Goal: Information Seeking & Learning: Find specific fact

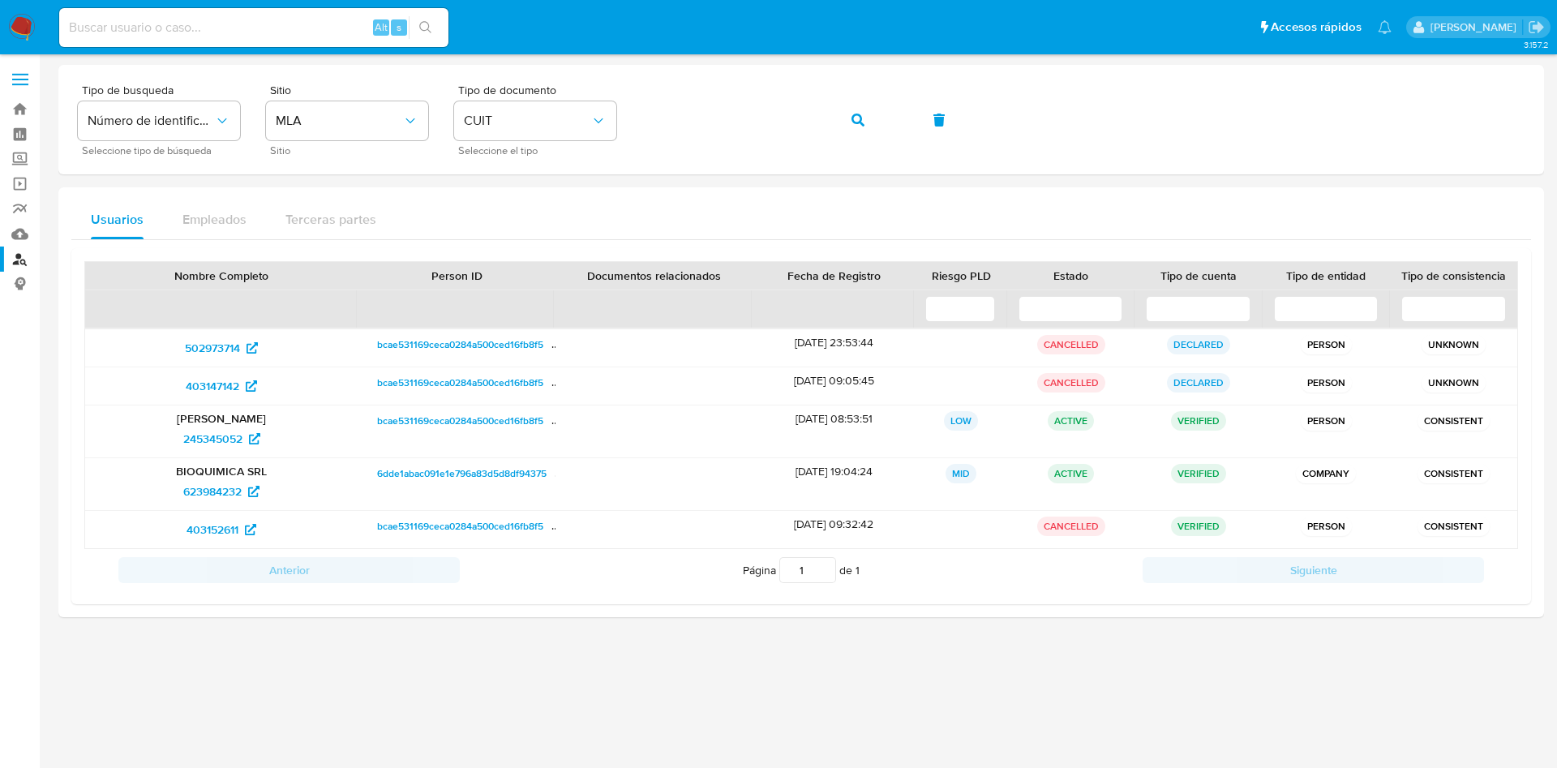
click at [180, 34] on input at bounding box center [253, 27] width 389 height 21
paste input "[DOMAIN_NAME] S.R.L."
type input "[DOMAIN_NAME] S.R.L."
click at [298, 139] on div "Tipo de busqueda Número de identificación Seleccione tipo de búsqueda Sitio MLA…" at bounding box center [801, 119] width 1447 height 71
drag, startPoint x: 855, startPoint y: 123, endPoint x: 853, endPoint y: 113, distance: 10.7
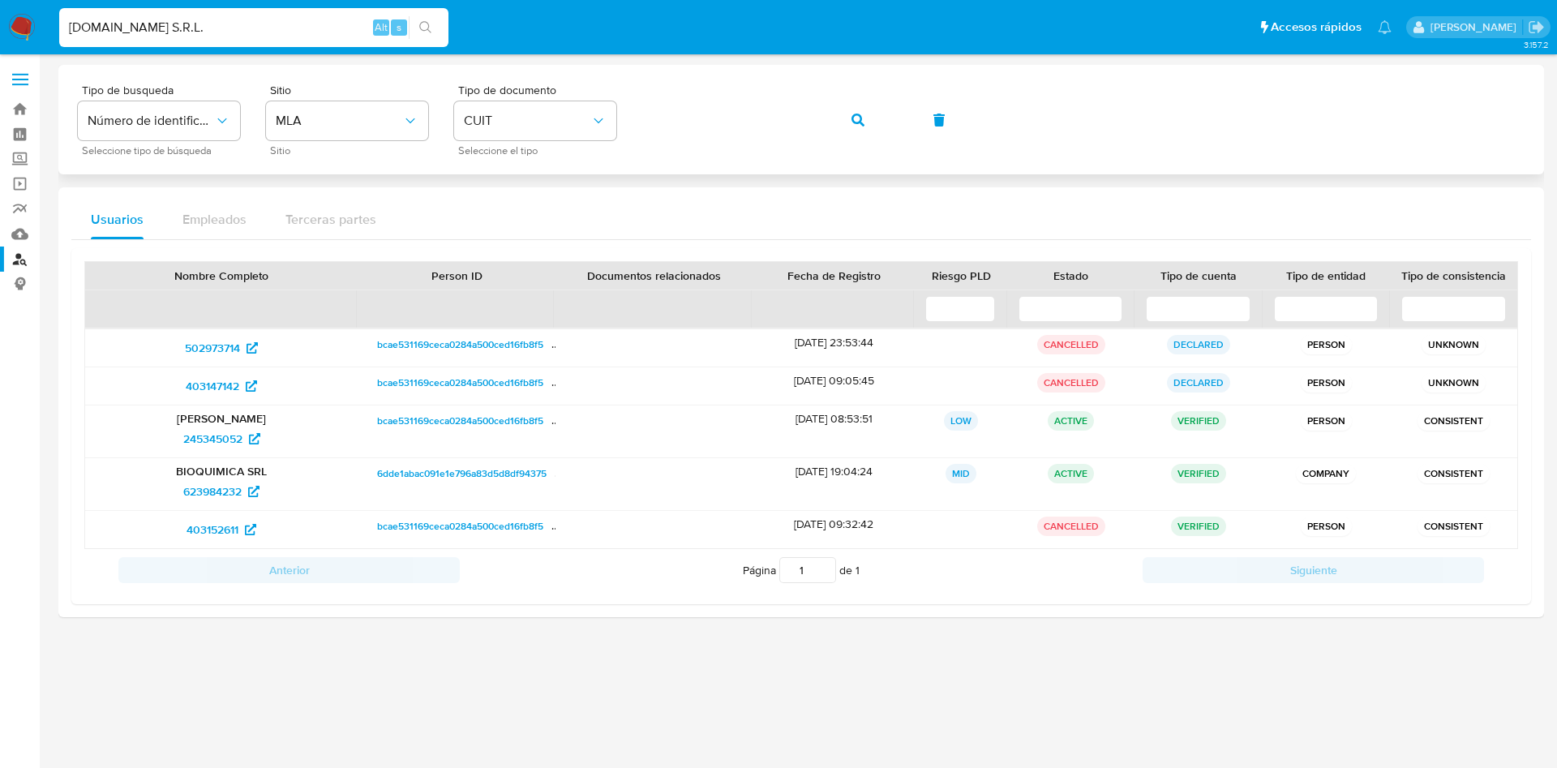
click at [855, 121] on icon "button" at bounding box center [858, 120] width 13 height 13
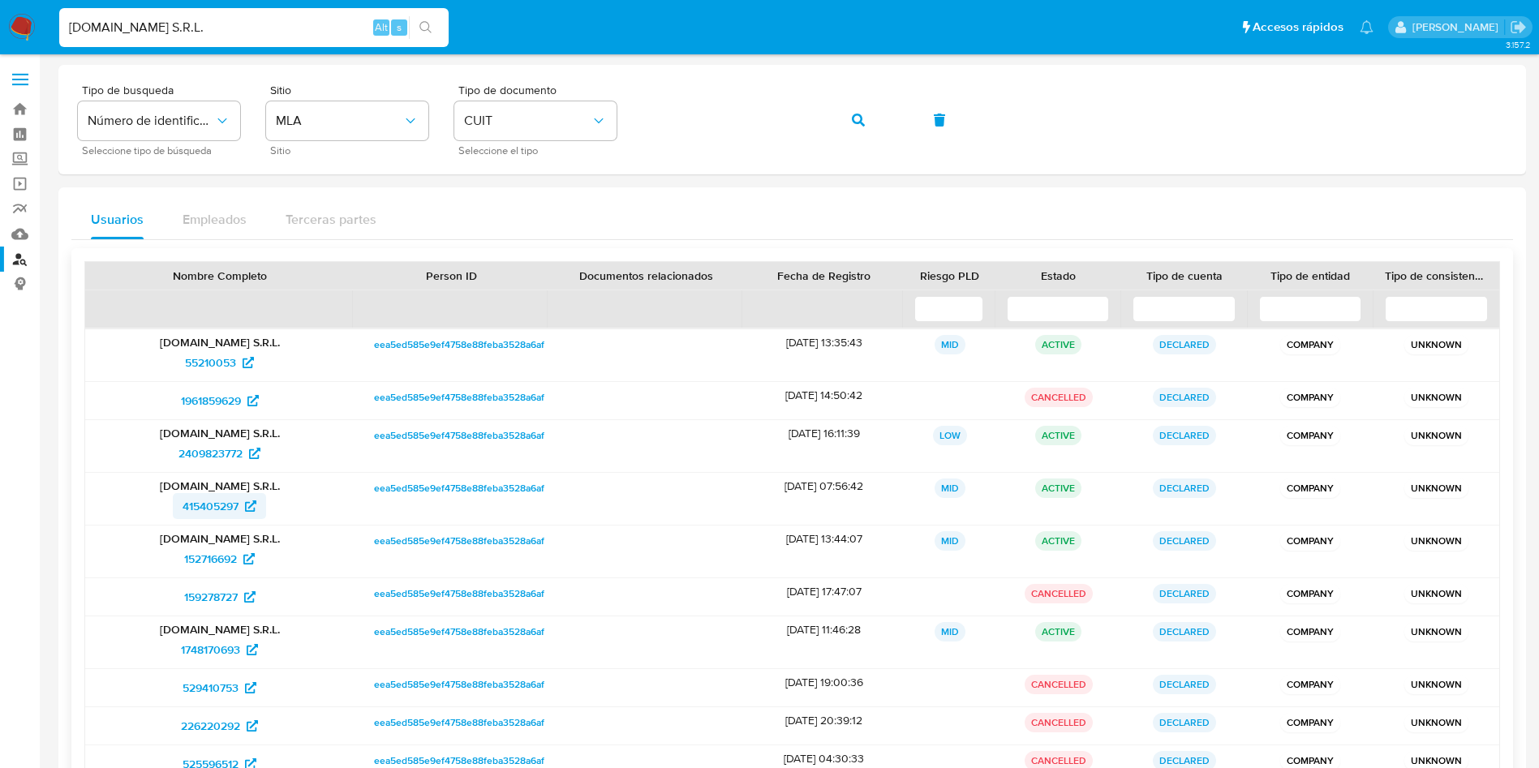
scroll to position [107, 0]
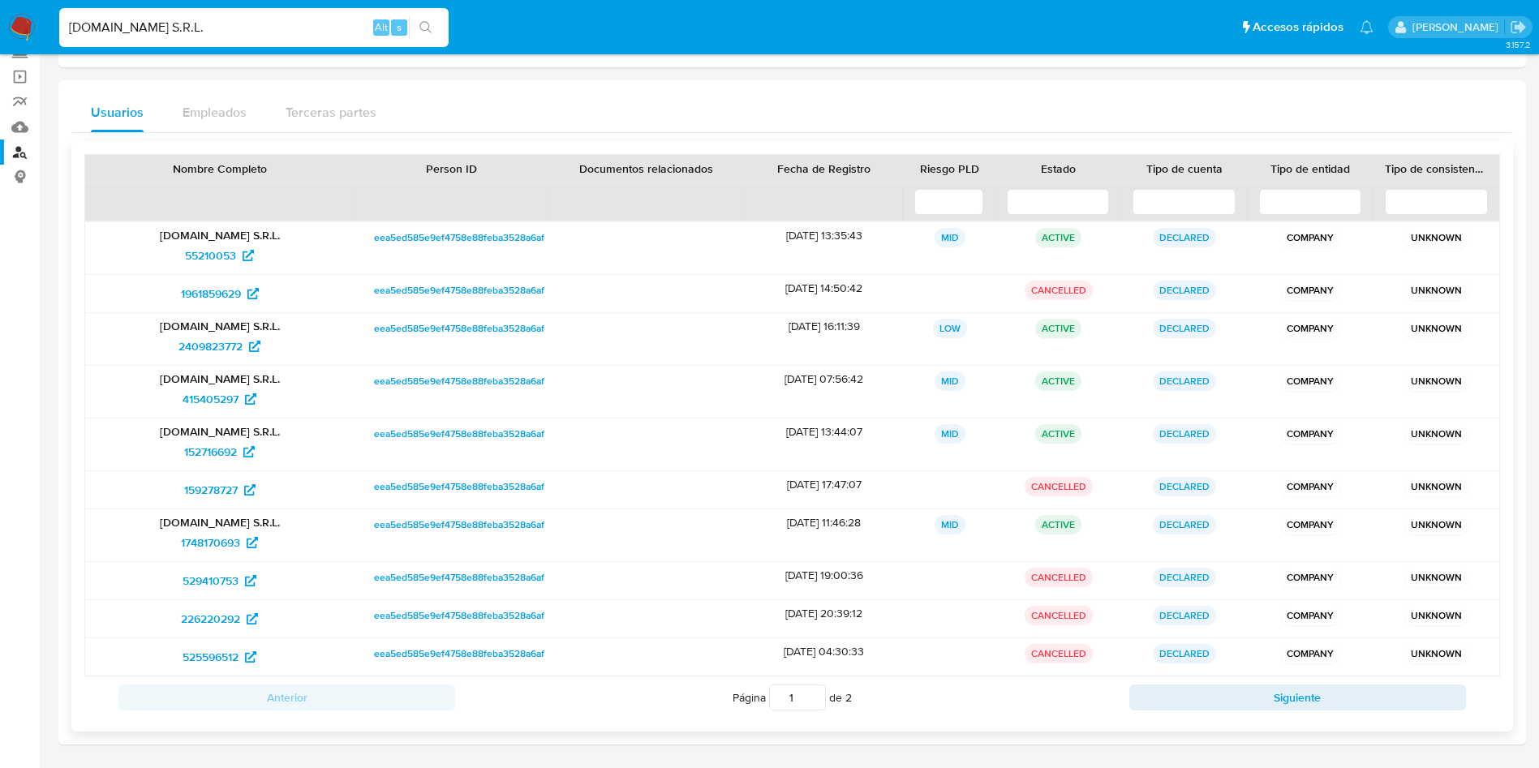
click at [231, 422] on div "[DOMAIN_NAME] S.R.L. 152716692" at bounding box center [219, 445] width 269 height 52
click at [221, 441] on span "152716692" at bounding box center [210, 452] width 53 height 26
click at [1217, 700] on button "Siguiente" at bounding box center [1297, 698] width 337 height 26
type input "2"
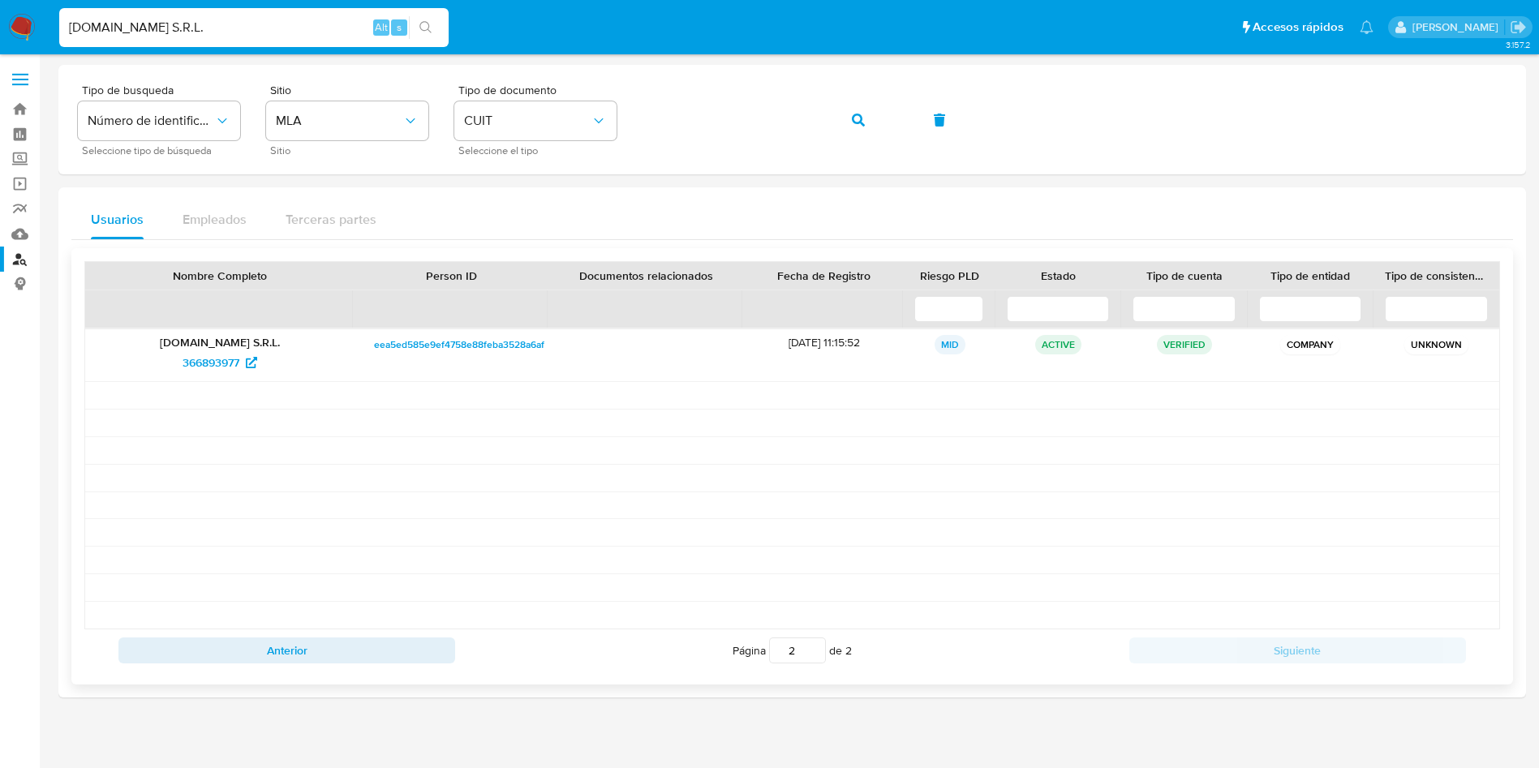
scroll to position [0, 0]
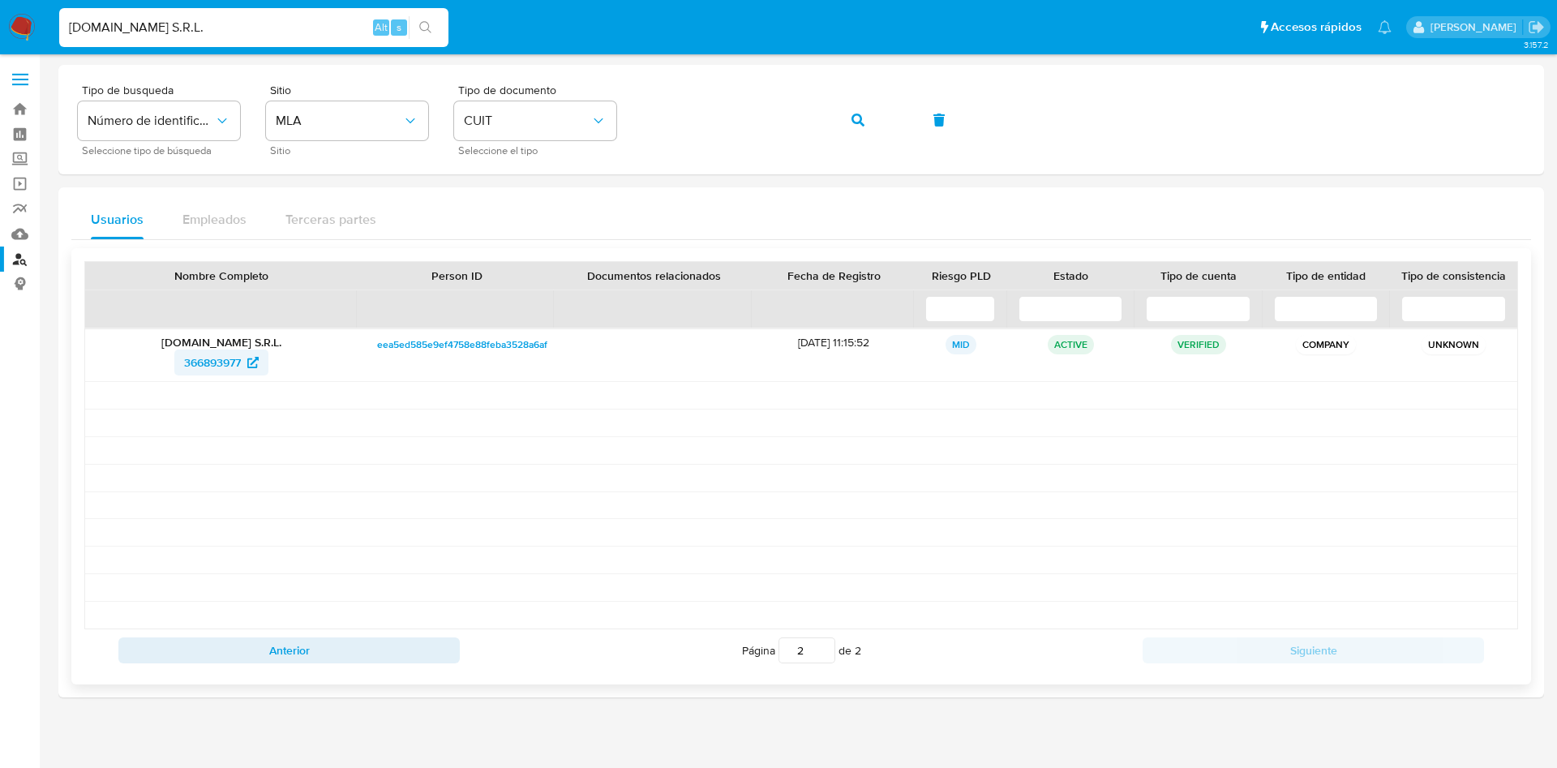
click at [208, 367] on span "366893977" at bounding box center [212, 363] width 57 height 26
drag, startPoint x: 244, startPoint y: 24, endPoint x: 0, endPoint y: 24, distance: 244.1
click at [0, 24] on nav "Pausado Ver notificaciones DATTATEC.COM S.R.L. Alt s Accesos rápidos Presiona l…" at bounding box center [778, 27] width 1557 height 54
paste input "104151600"
type input "104151600"
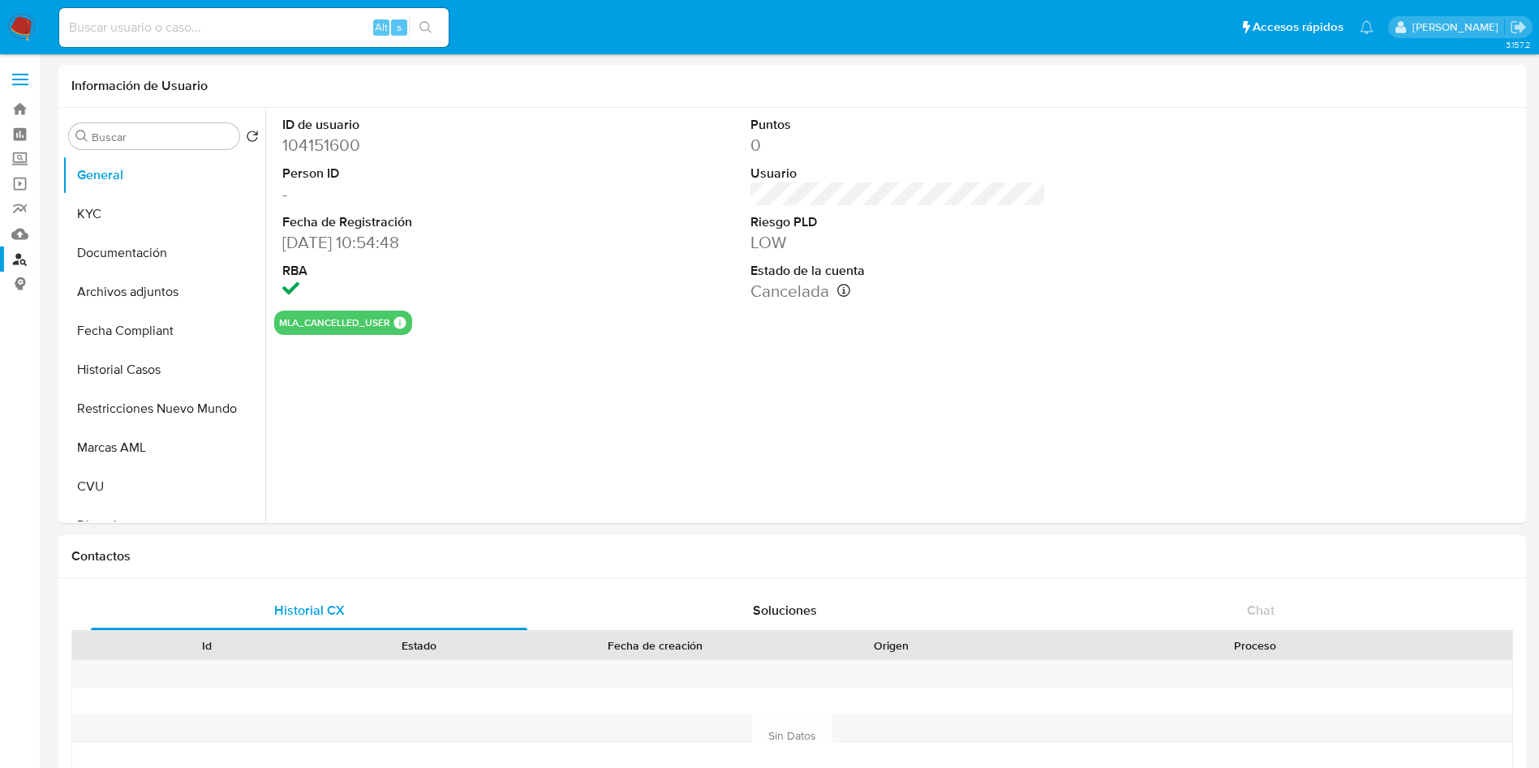
select select "10"
click at [254, 23] on input at bounding box center [253, 27] width 389 height 21
paste input "104151600"
type input "104151600"
click at [274, 27] on input "104151600" at bounding box center [253, 27] width 389 height 21
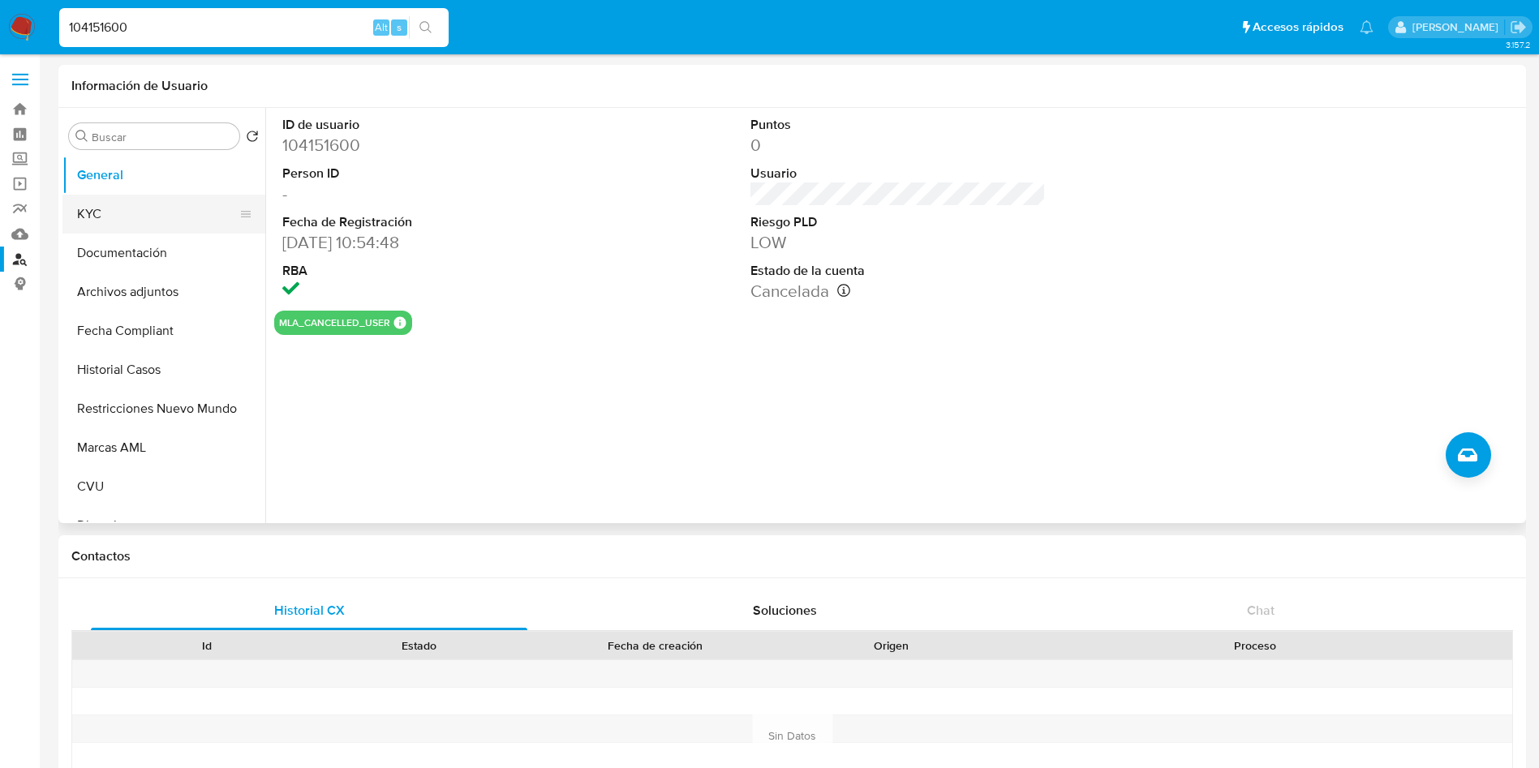
click at [89, 218] on button "KYC" at bounding box center [157, 214] width 190 height 39
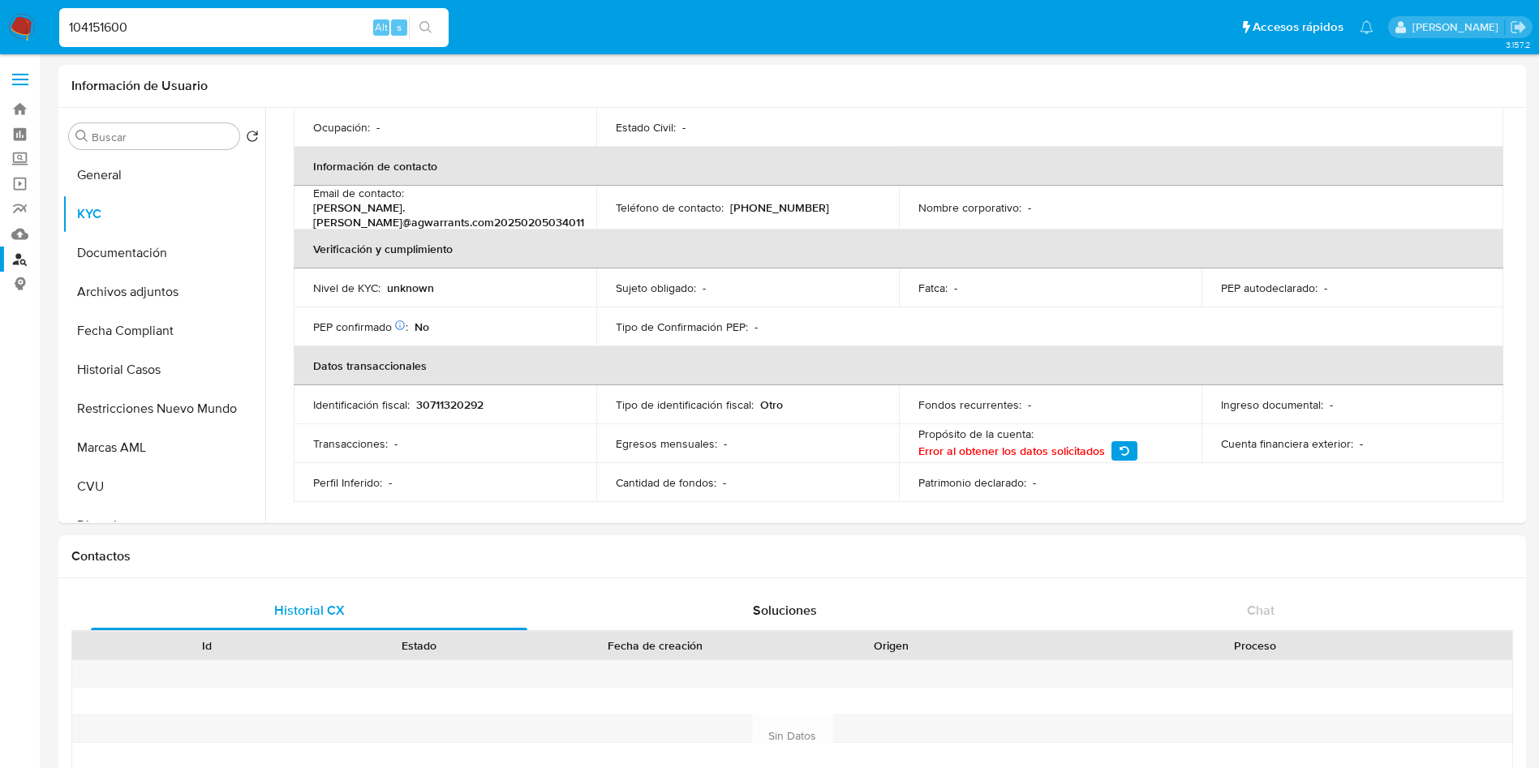
drag, startPoint x: 0, startPoint y: 51, endPoint x: 0, endPoint y: 72, distance: 21.1
paste input "603011"
type input "104603011"
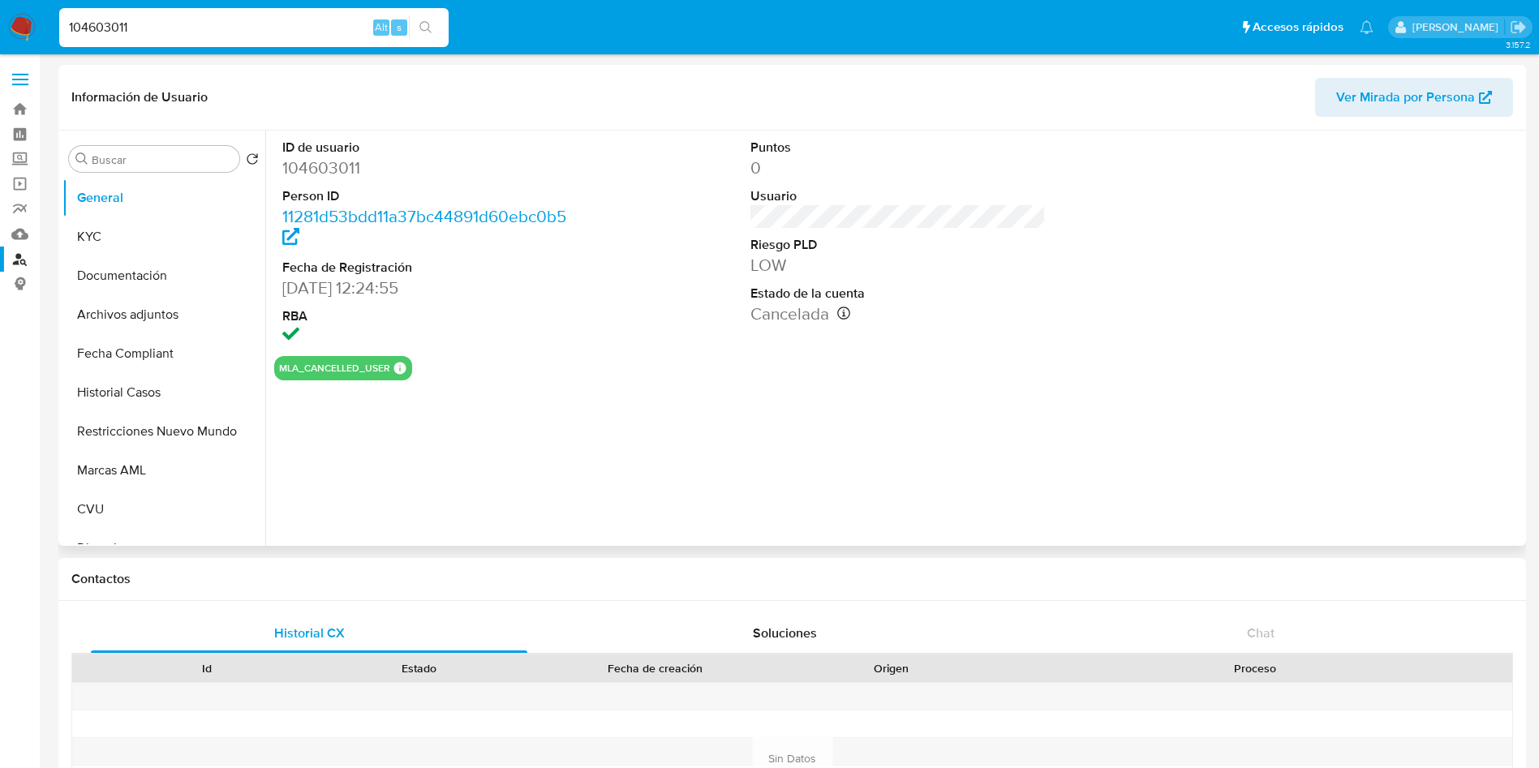
select select "10"
click at [178, 228] on button "KYC" at bounding box center [157, 236] width 190 height 39
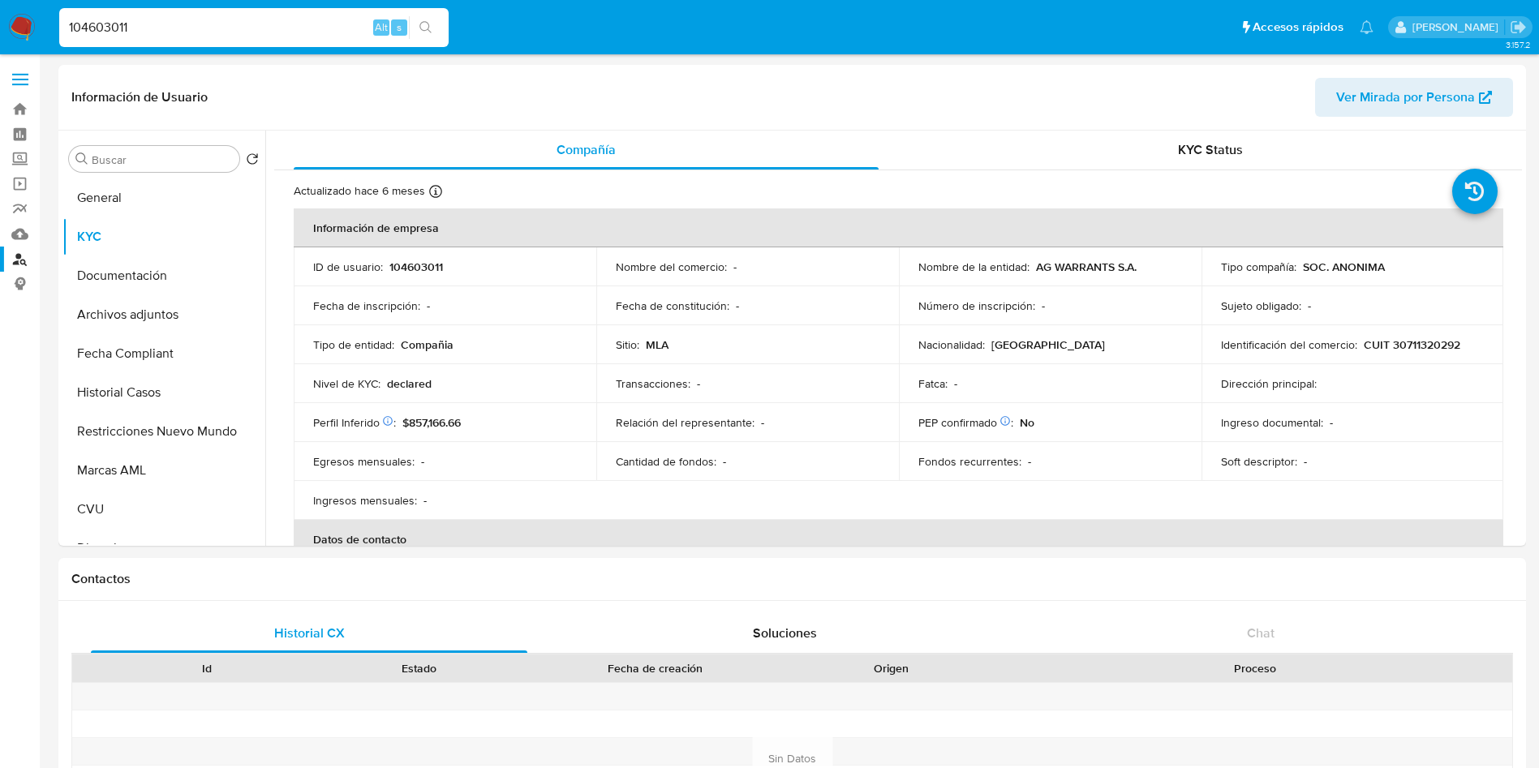
drag, startPoint x: 190, startPoint y: 37, endPoint x: 0, endPoint y: 41, distance: 189.8
click at [0, 41] on nav "Pausado Ver notificaciones 104603011 Alt s Accesos rápidos Presiona las siguien…" at bounding box center [769, 27] width 1539 height 54
paste input "3714986"
type input "103714986"
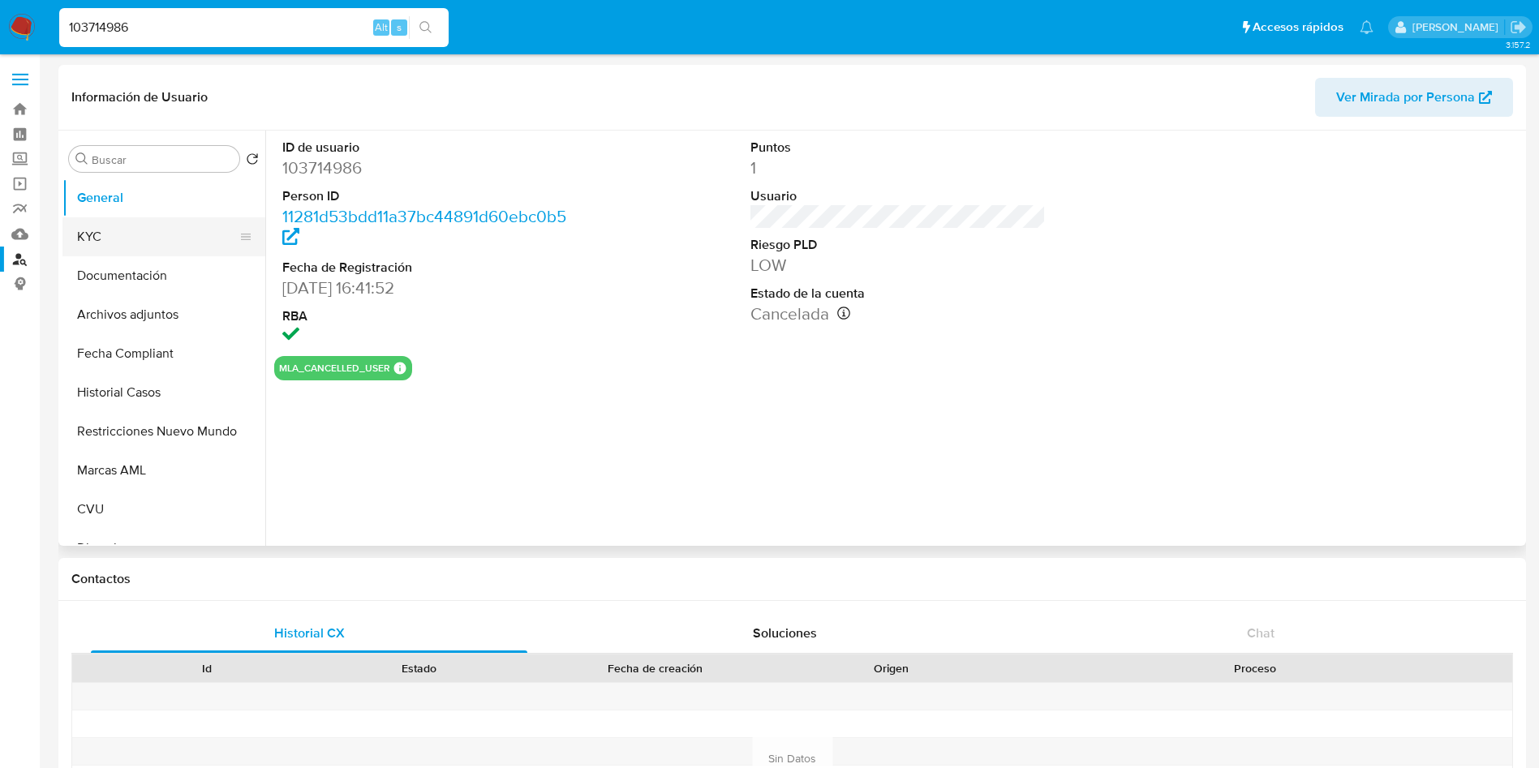
select select "10"
click at [162, 248] on button "KYC" at bounding box center [157, 236] width 190 height 39
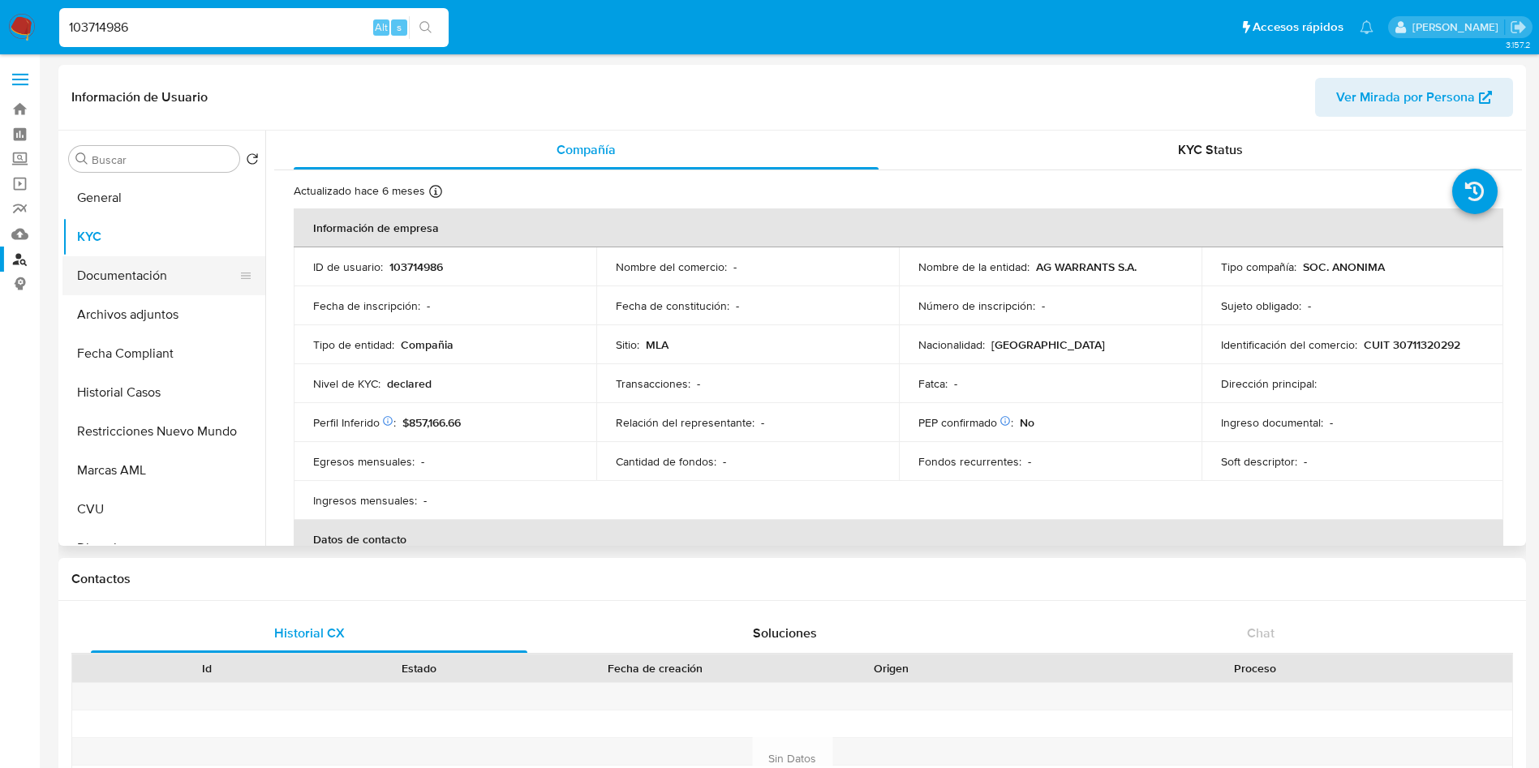
click at [156, 268] on button "Documentación" at bounding box center [157, 275] width 190 height 39
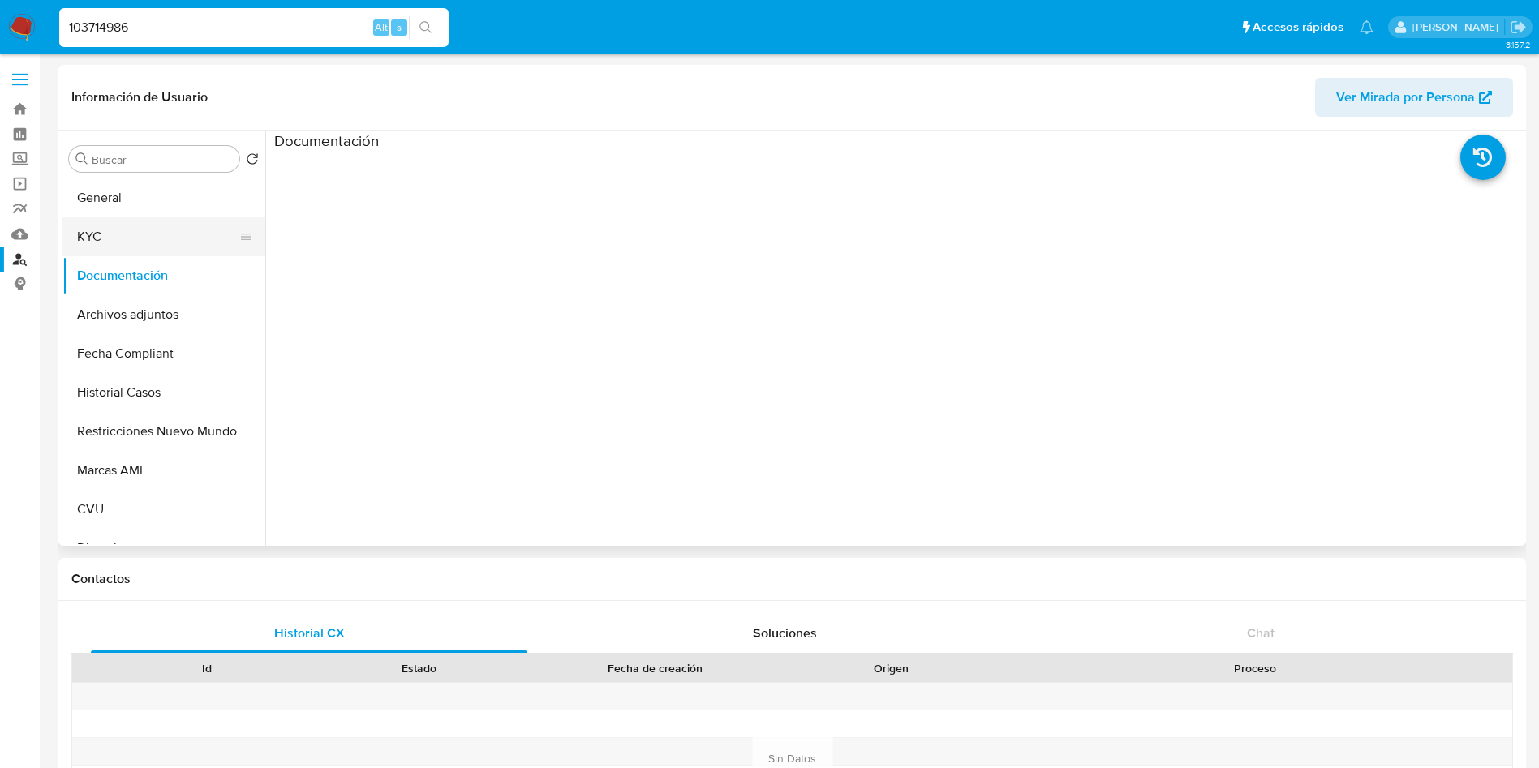
click at [149, 235] on button "KYC" at bounding box center [157, 236] width 190 height 39
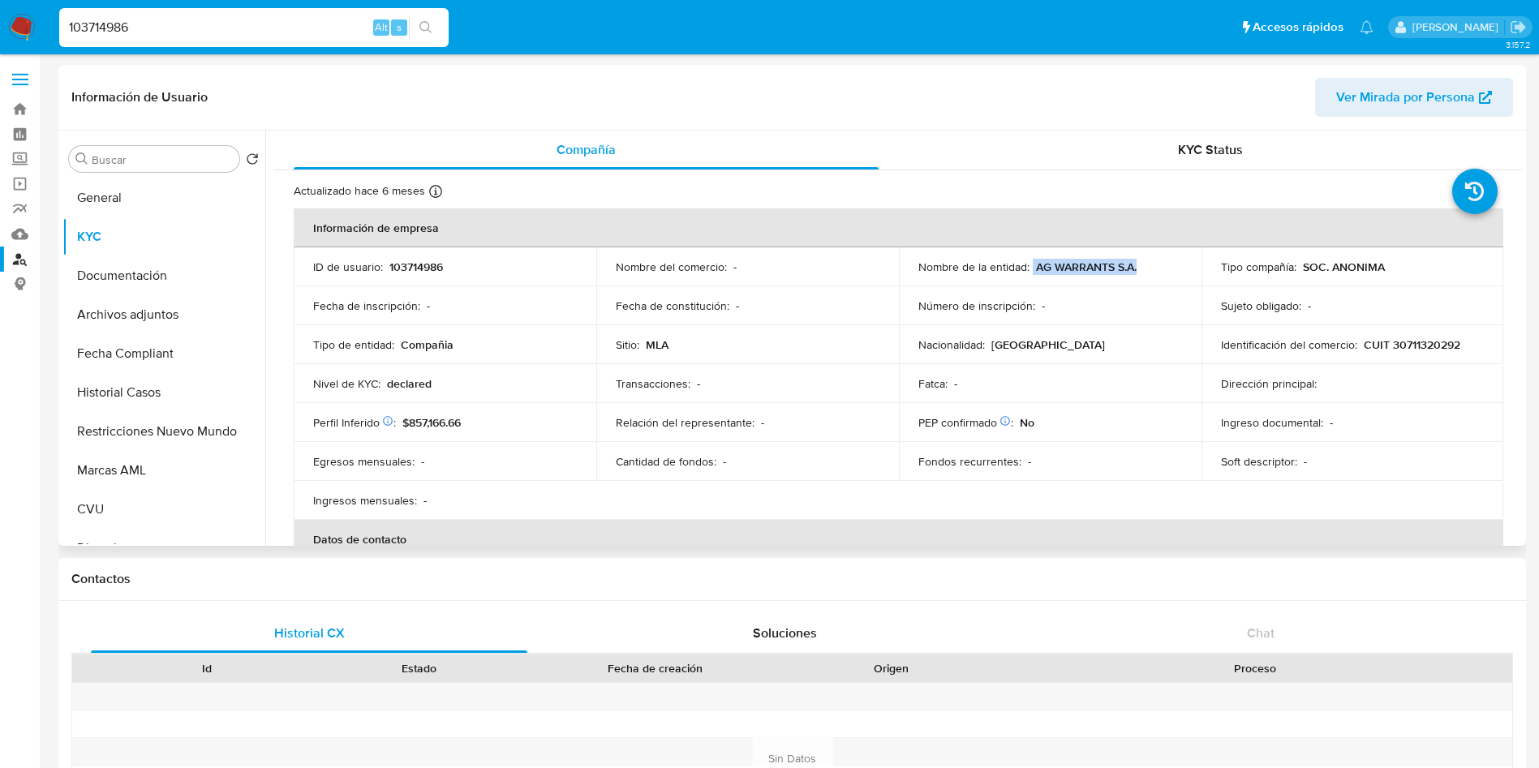
drag, startPoint x: 1150, startPoint y: 268, endPoint x: 1028, endPoint y: 277, distance: 122.1
click at [1028, 277] on td "Nombre de la entidad : AG WARRANTS S.A." at bounding box center [1050, 266] width 303 height 39
copy div "AG WARRANTS S.A."
drag, startPoint x: 179, startPoint y: 20, endPoint x: 0, endPoint y: 27, distance: 179.4
click at [0, 27] on nav "Pausado Ver notificaciones 103714986 Alt s Accesos rápidos Presiona las siguien…" at bounding box center [769, 27] width 1539 height 54
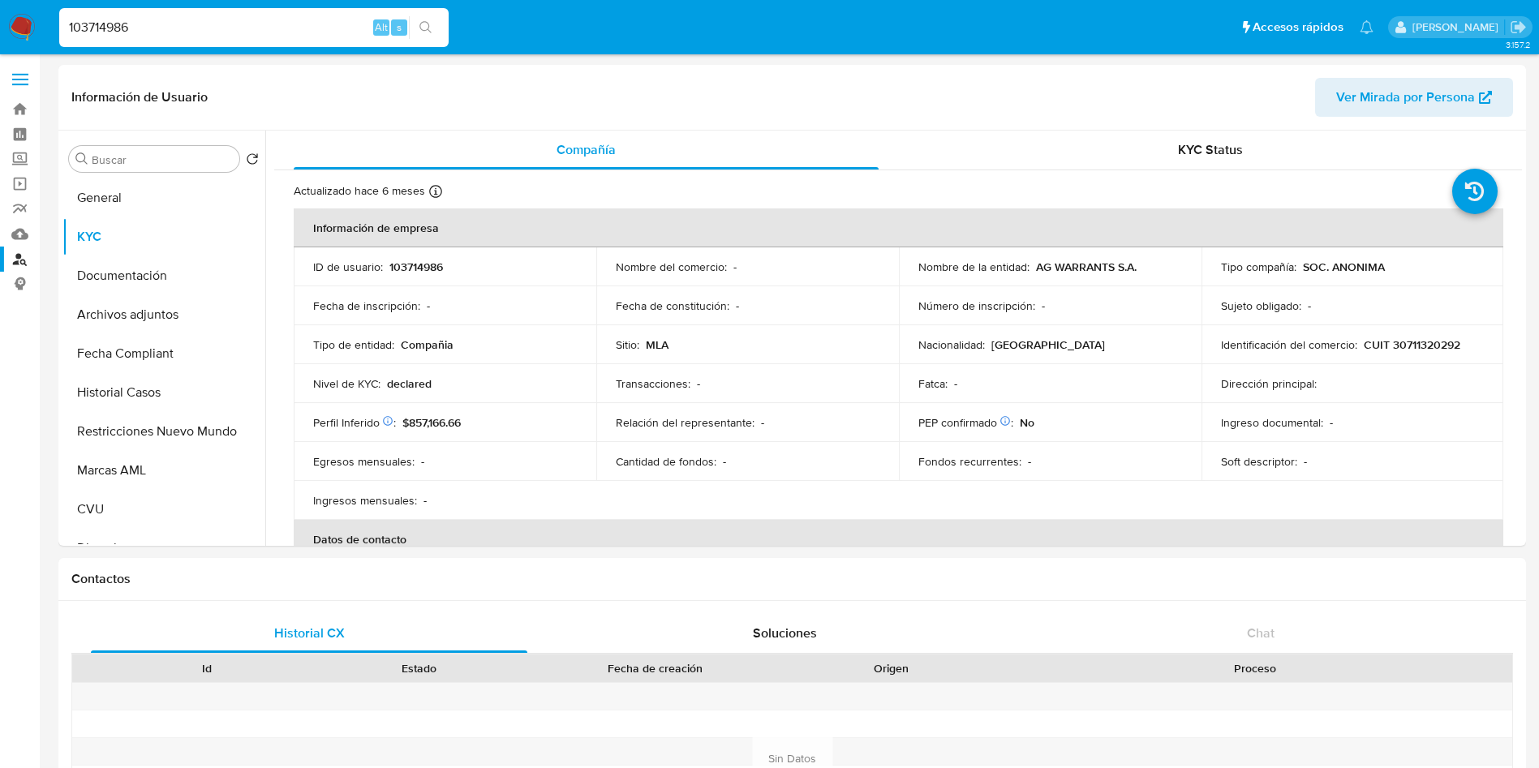
paste input "2076995987"
type input "2076995987"
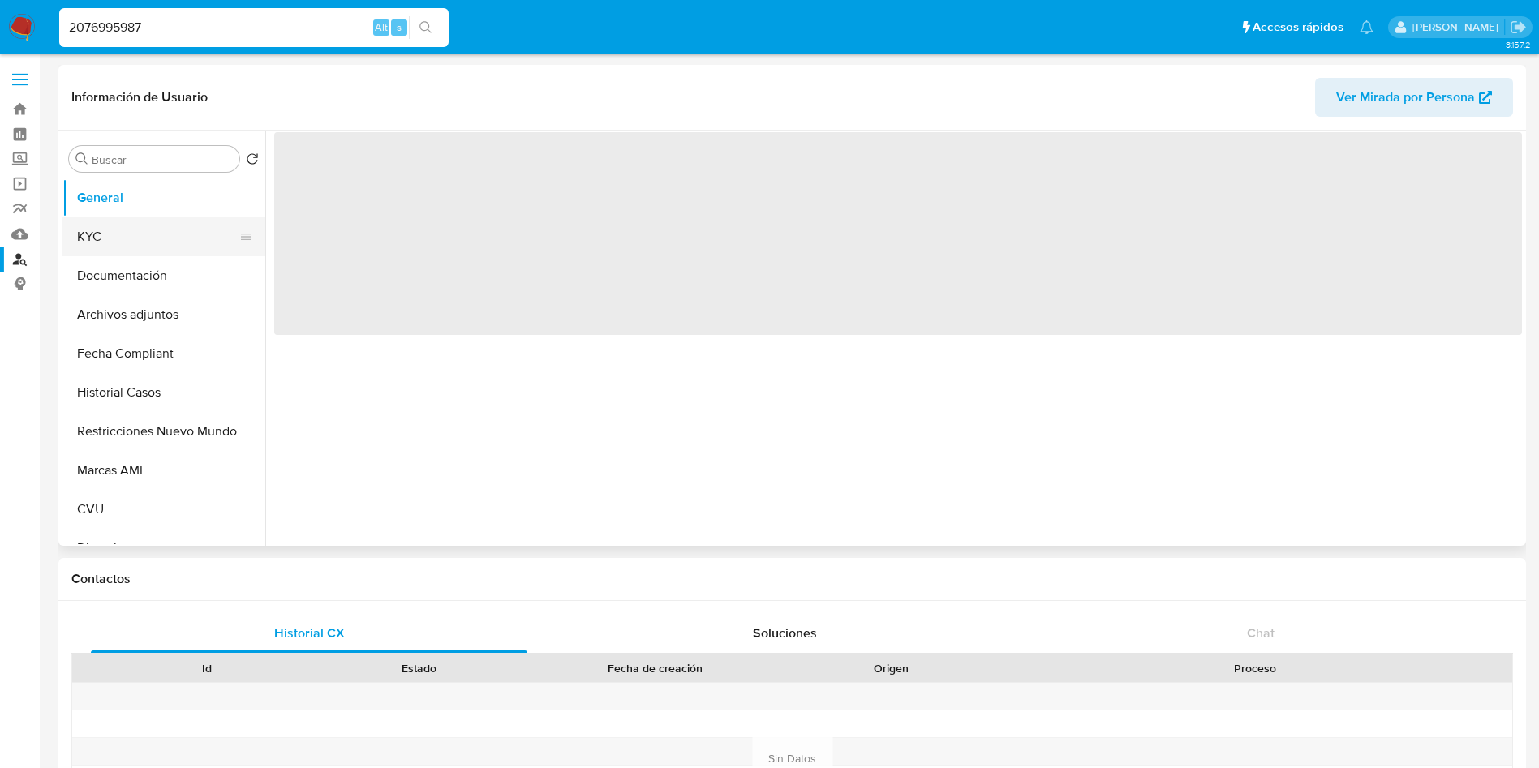
click at [140, 247] on button "KYC" at bounding box center [157, 236] width 190 height 39
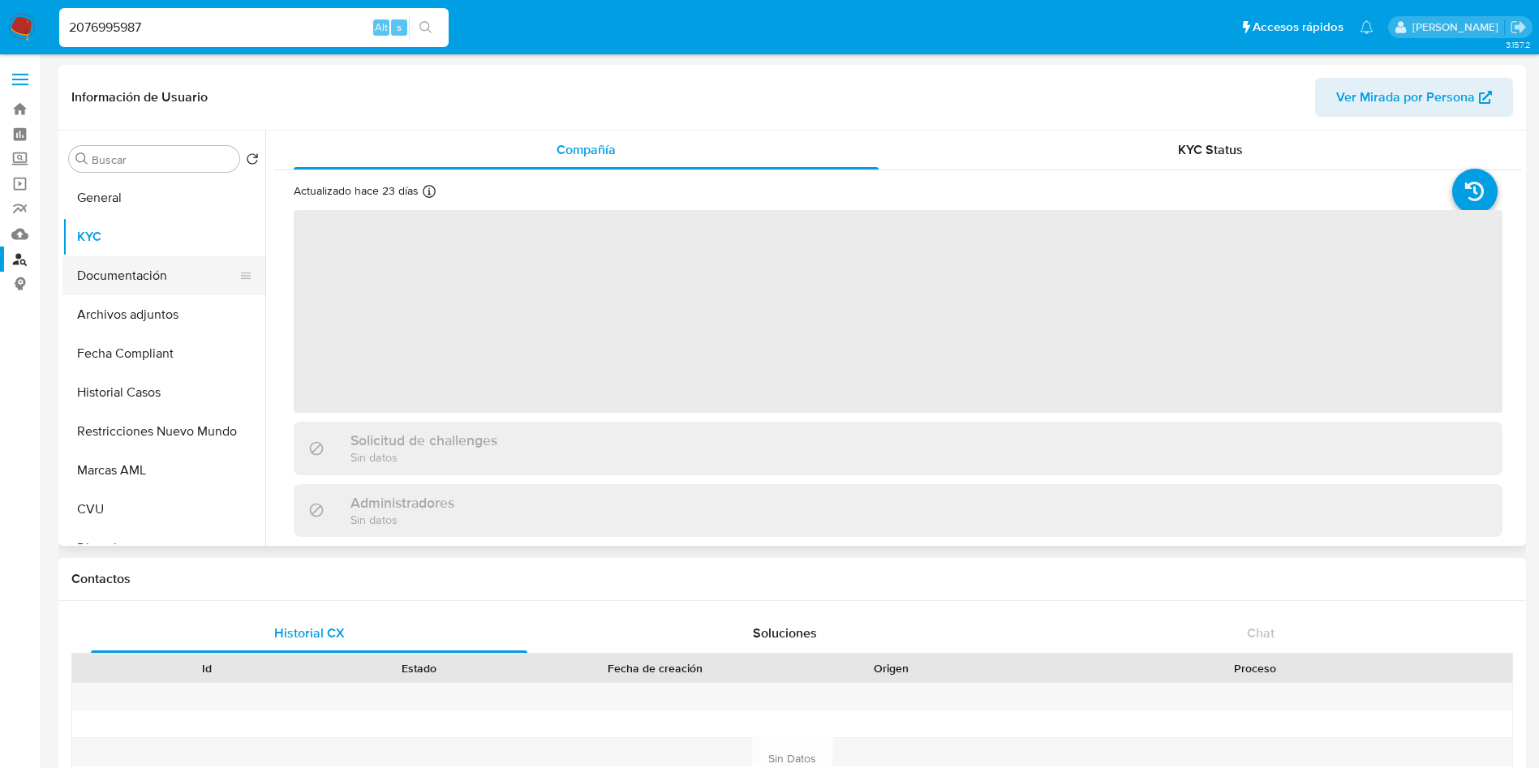
select select "10"
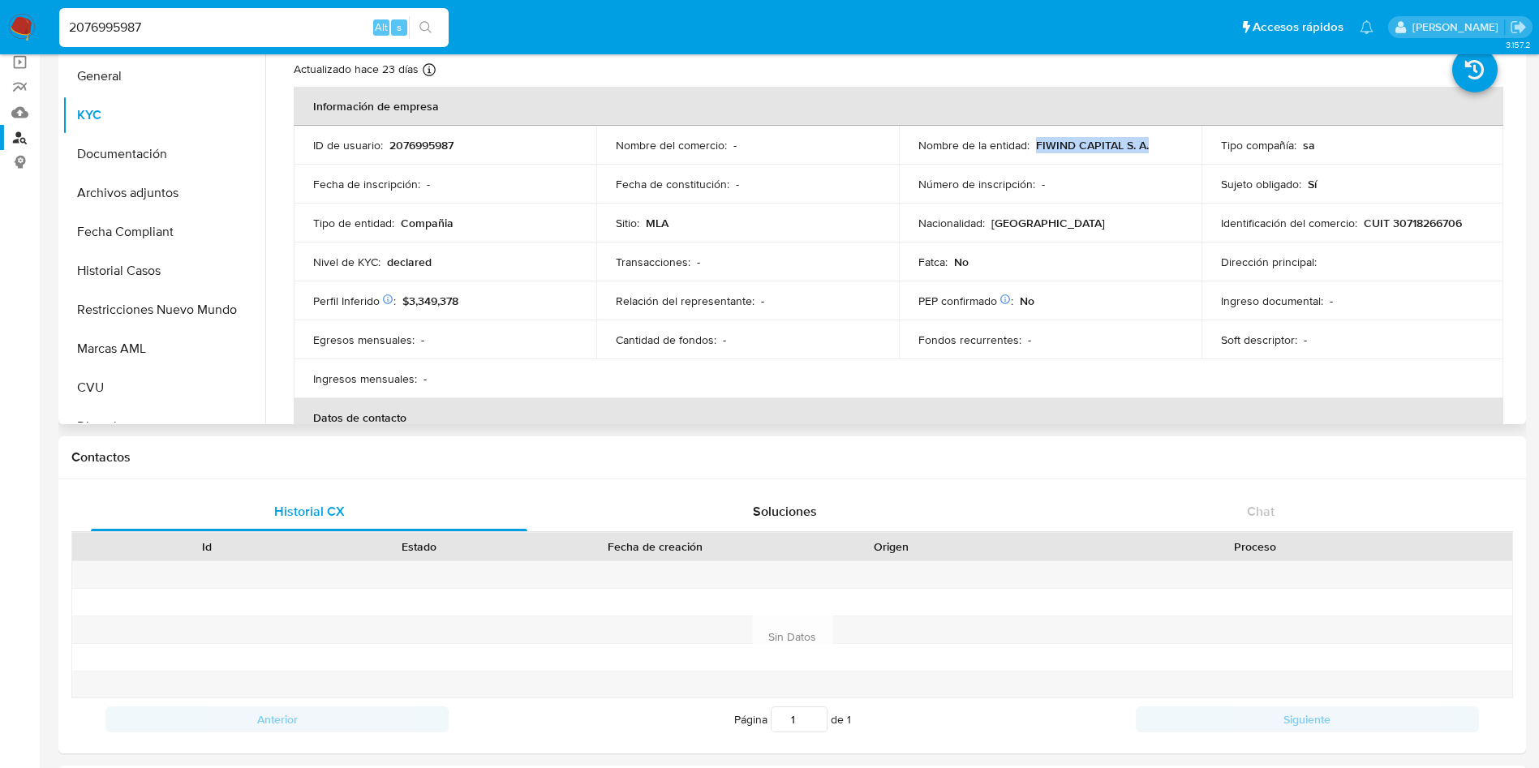
drag, startPoint x: 1147, startPoint y: 148, endPoint x: 1033, endPoint y: 152, distance: 113.7
click at [1033, 152] on div "Nombre de la entidad : FIWIND CAPITAL S. A." at bounding box center [1050, 145] width 264 height 15
copy p "FIWIND CAPITAL S. A."
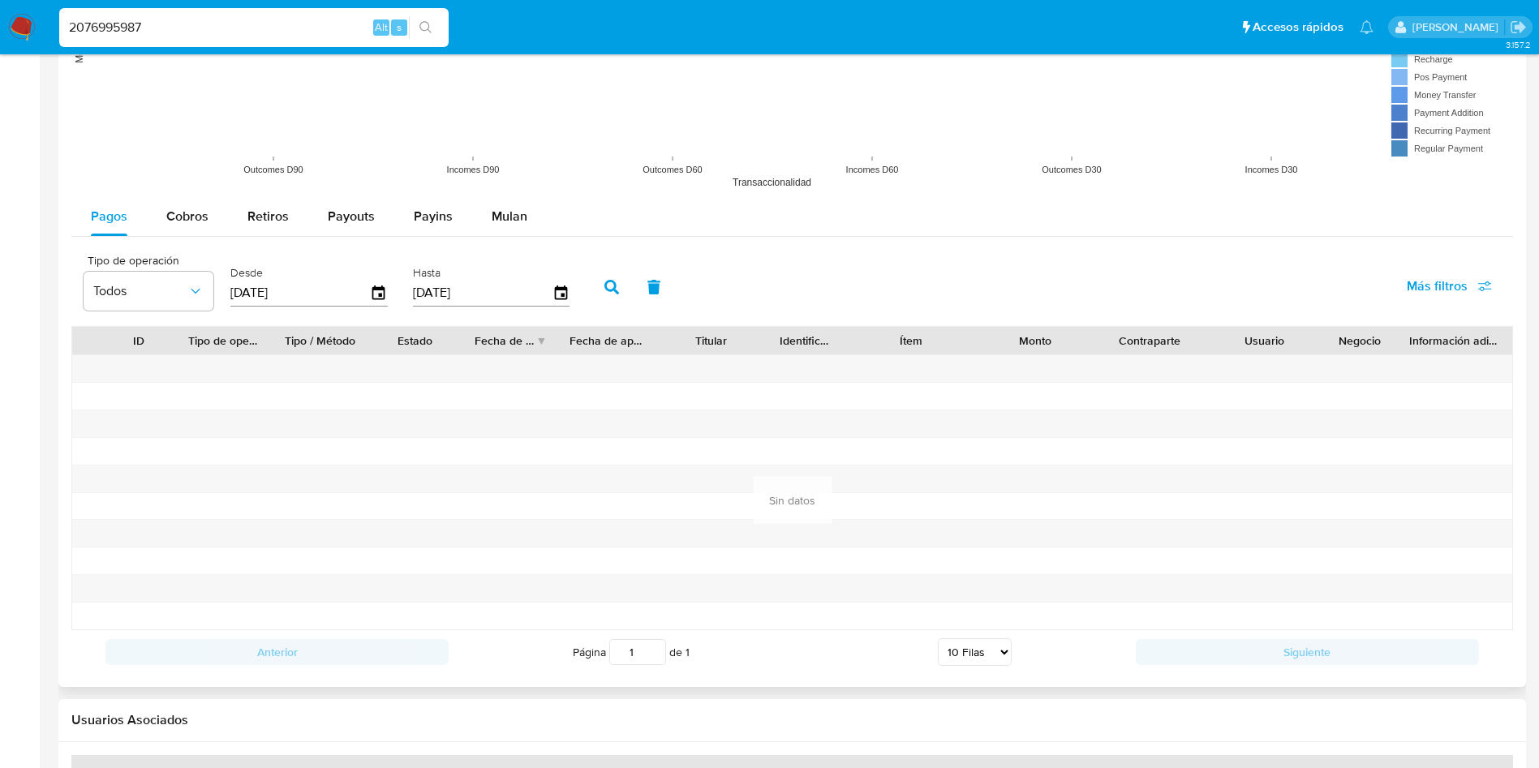
scroll to position [1612, 0]
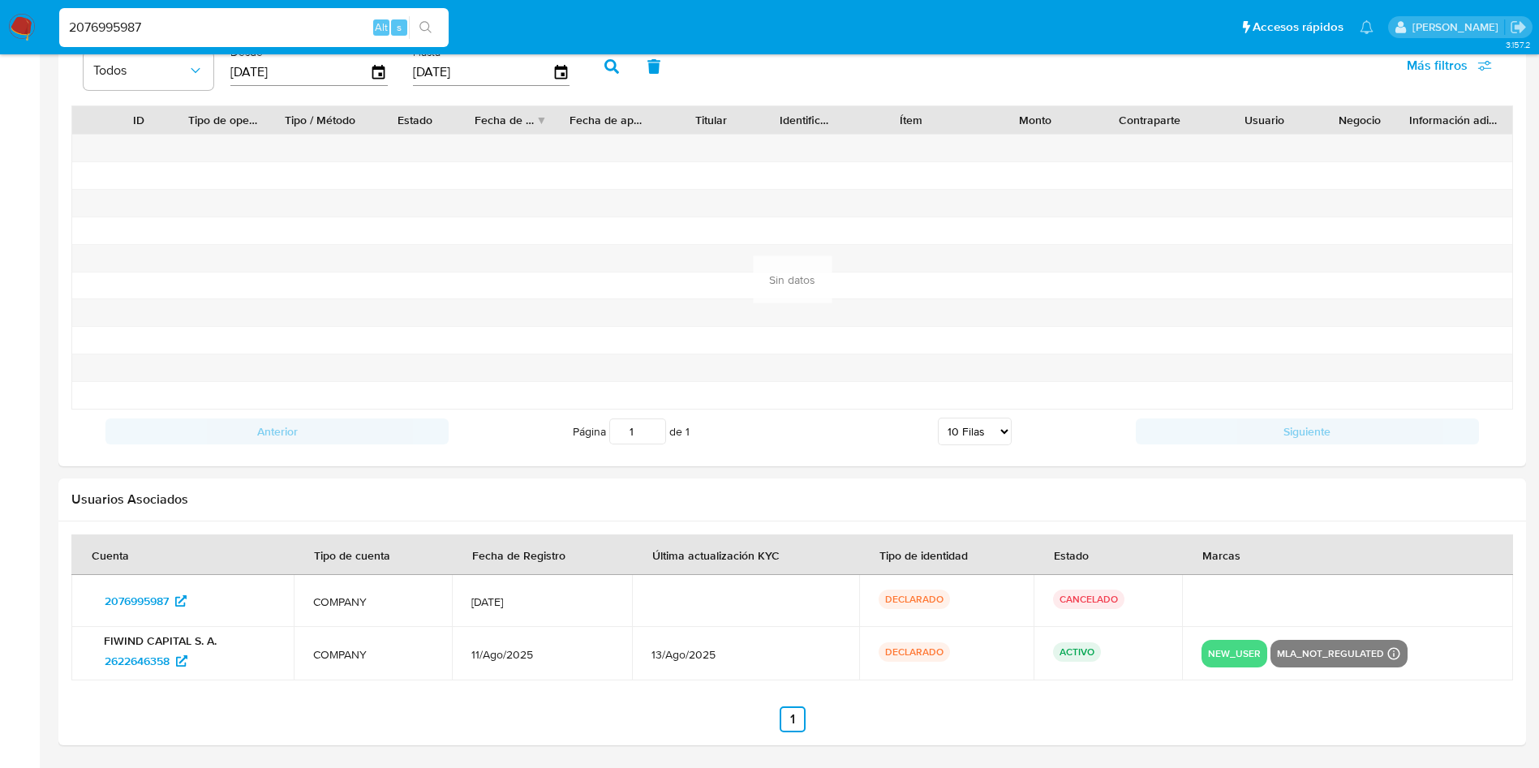
drag, startPoint x: 198, startPoint y: 29, endPoint x: 0, endPoint y: 24, distance: 198.0
click at [0, 24] on nav "Pausado Ver notificaciones 2076995987 Alt s Accesos rápidos Presiona las siguie…" at bounding box center [769, 27] width 1539 height 54
paste input "1996922365"
type input "1996922365"
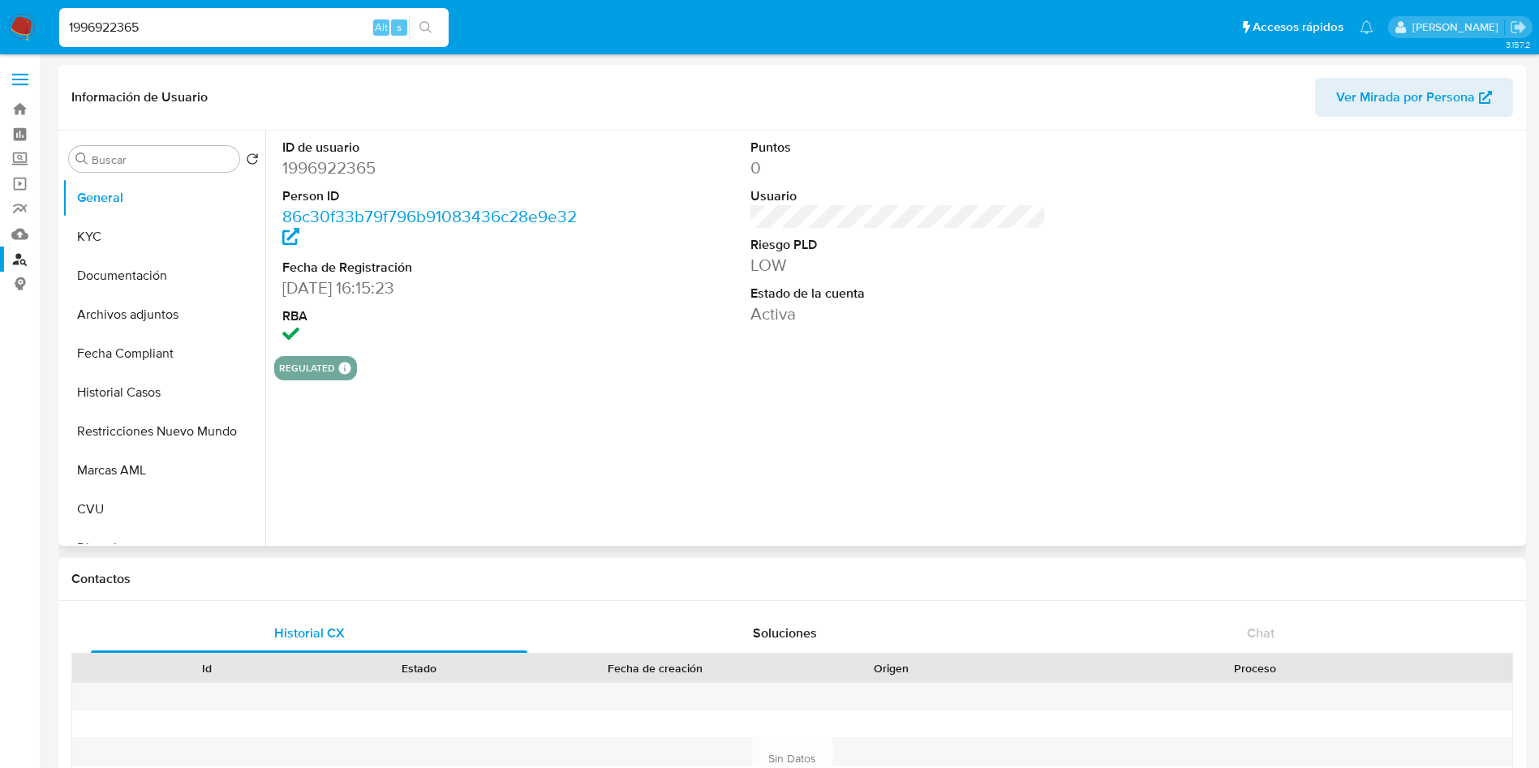
select select "10"
click at [170, 236] on button "KYC" at bounding box center [157, 236] width 190 height 39
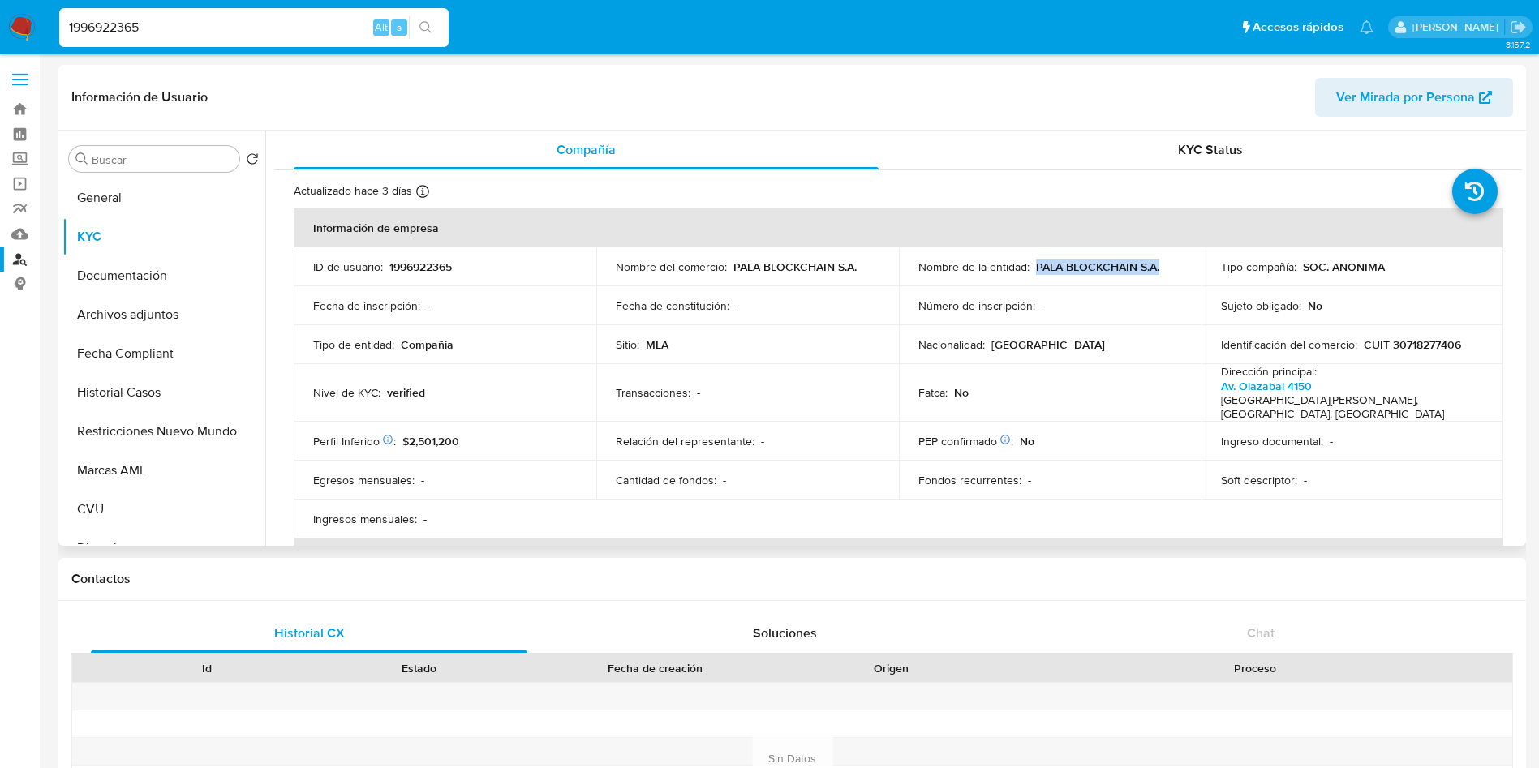
drag, startPoint x: 1137, startPoint y: 261, endPoint x: 1169, endPoint y: 264, distance: 31.8
click at [1169, 264] on td "Nombre de la entidad : PALA BLOCKCHAIN S.A." at bounding box center [1050, 266] width 303 height 39
copy p "PALA BLOCKCHAIN S.A."
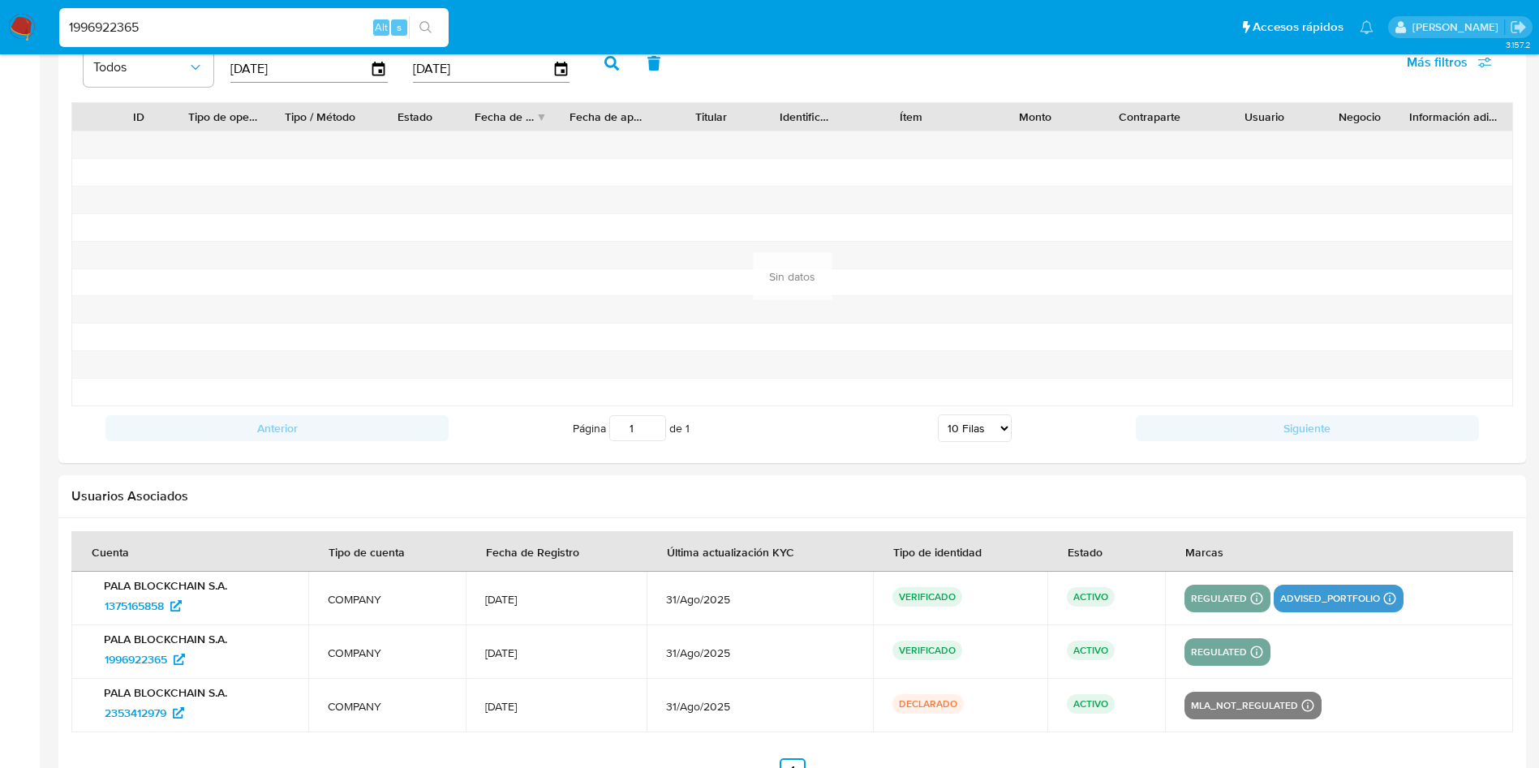
scroll to position [1668, 0]
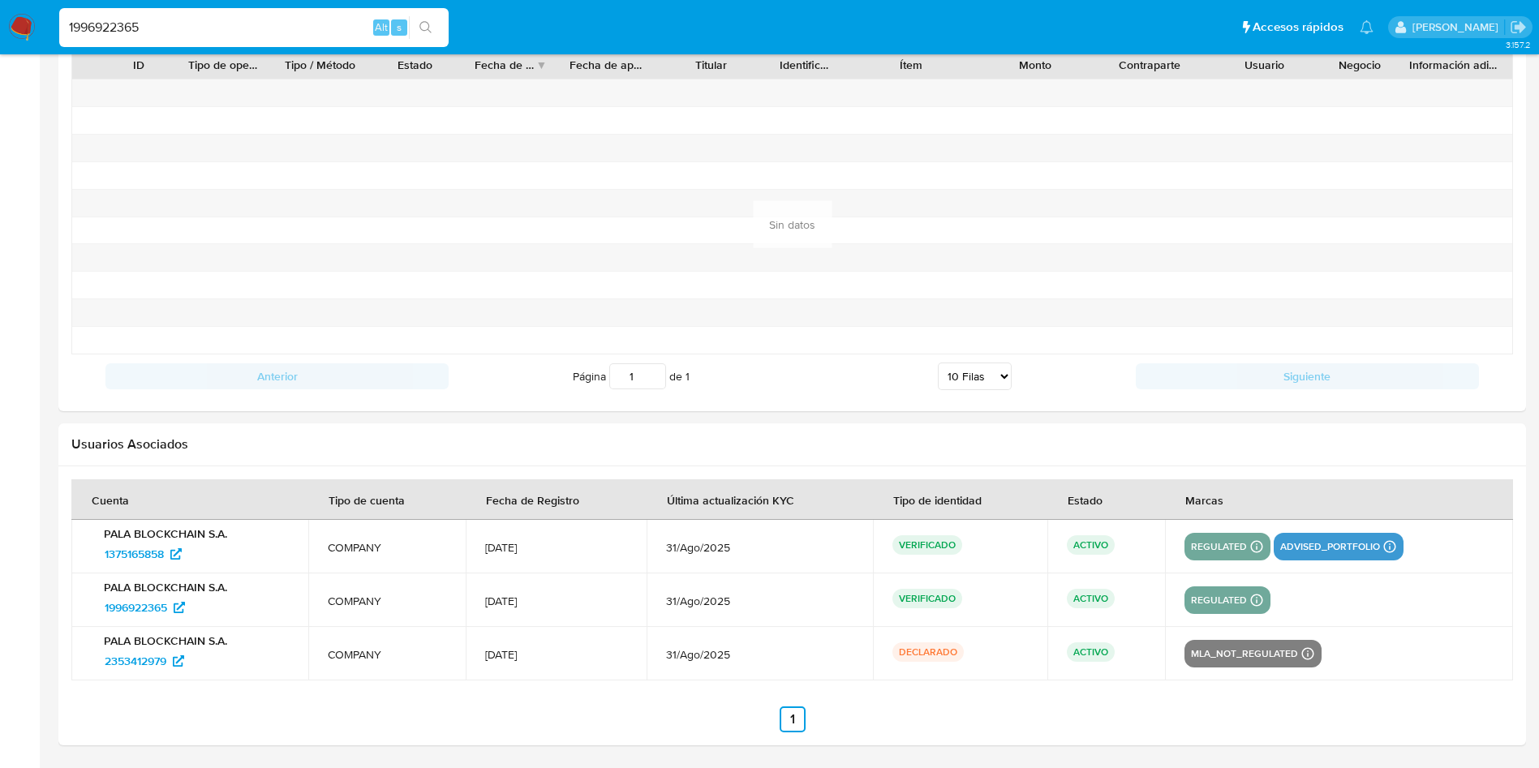
click at [171, 590] on p "PALA BLOCKCHAIN S.A." at bounding box center [190, 587] width 198 height 15
click at [144, 595] on span "1996922365" at bounding box center [136, 608] width 62 height 26
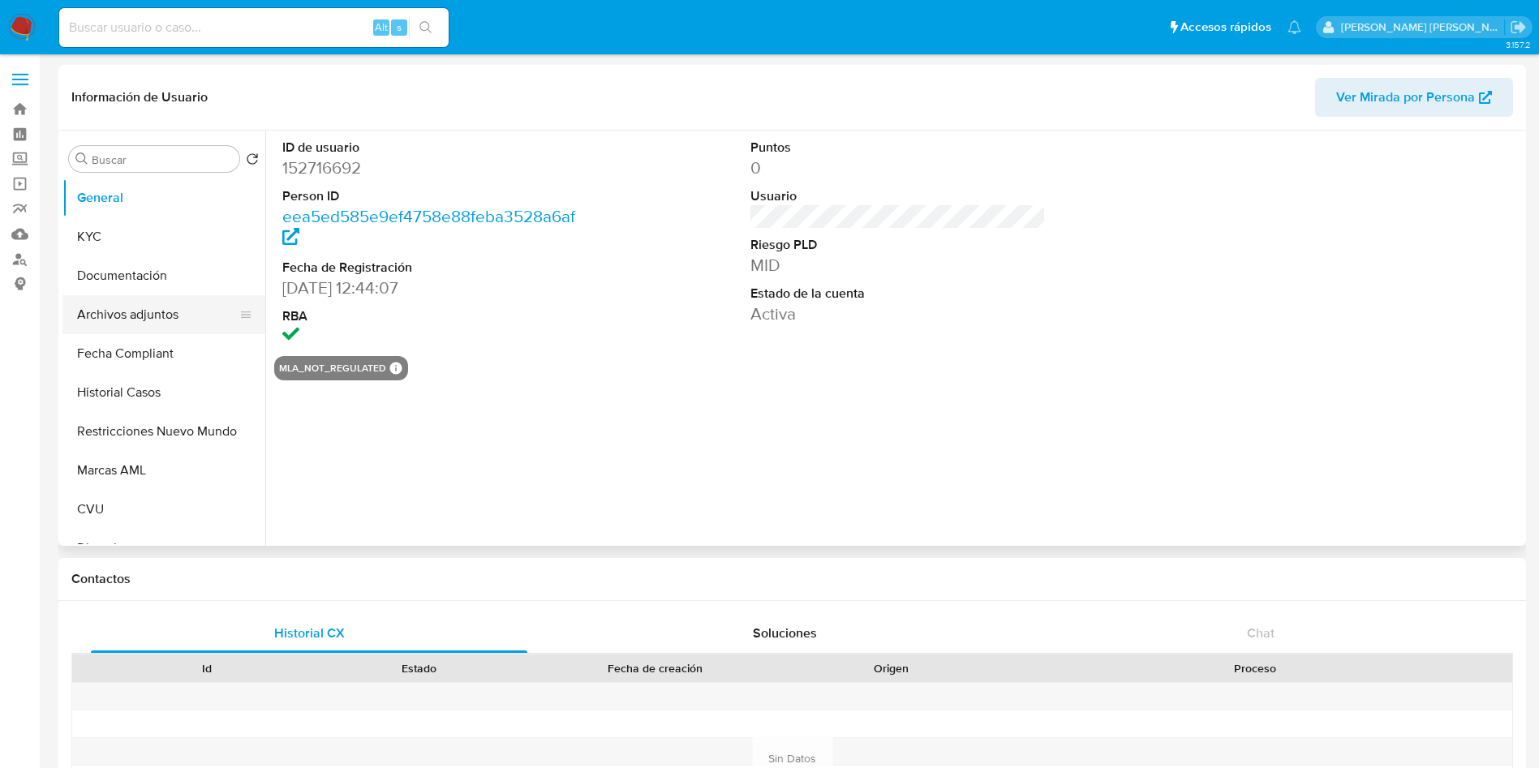
select select "10"
click at [128, 248] on button "KYC" at bounding box center [157, 236] width 190 height 39
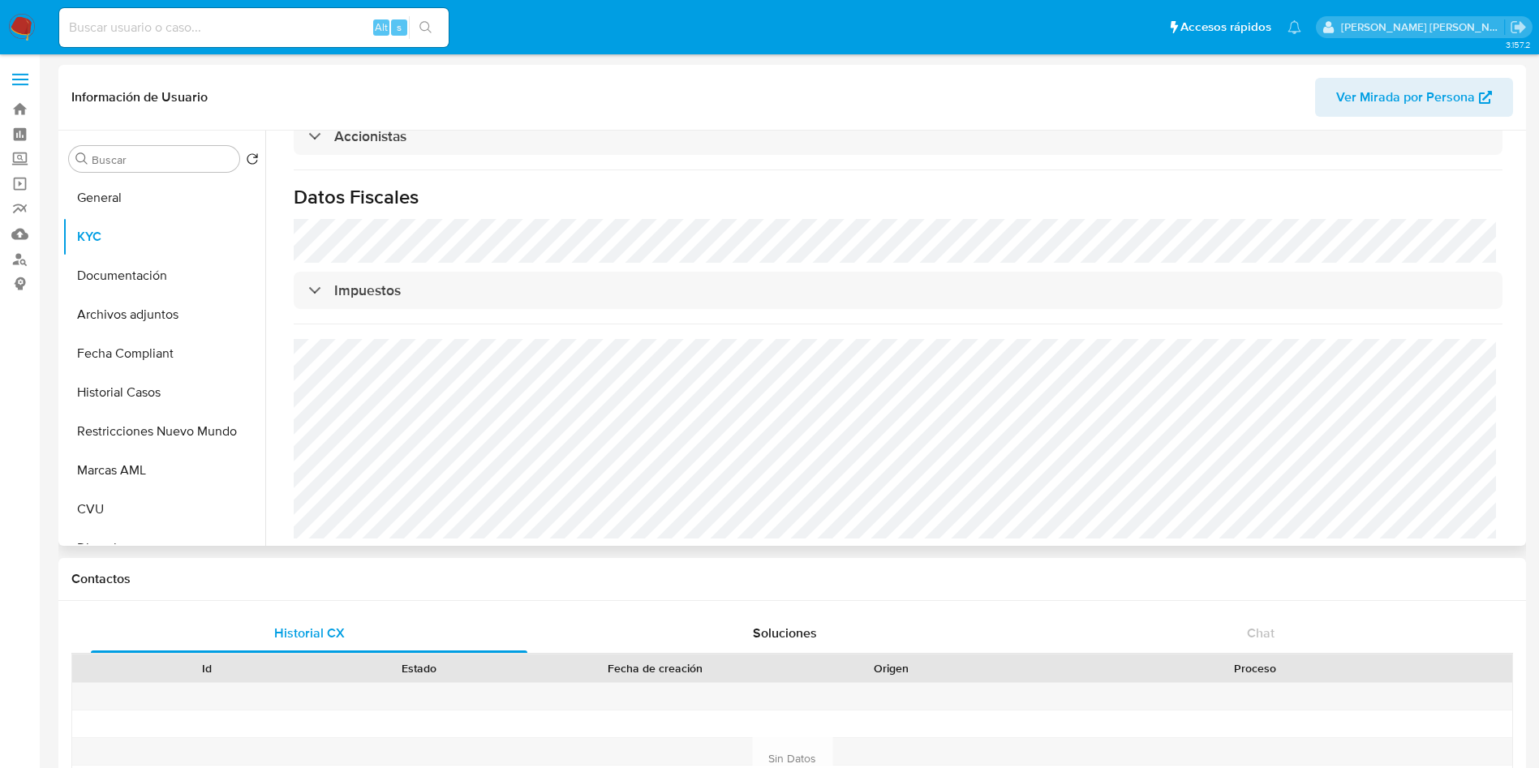
scroll to position [1127, 0]
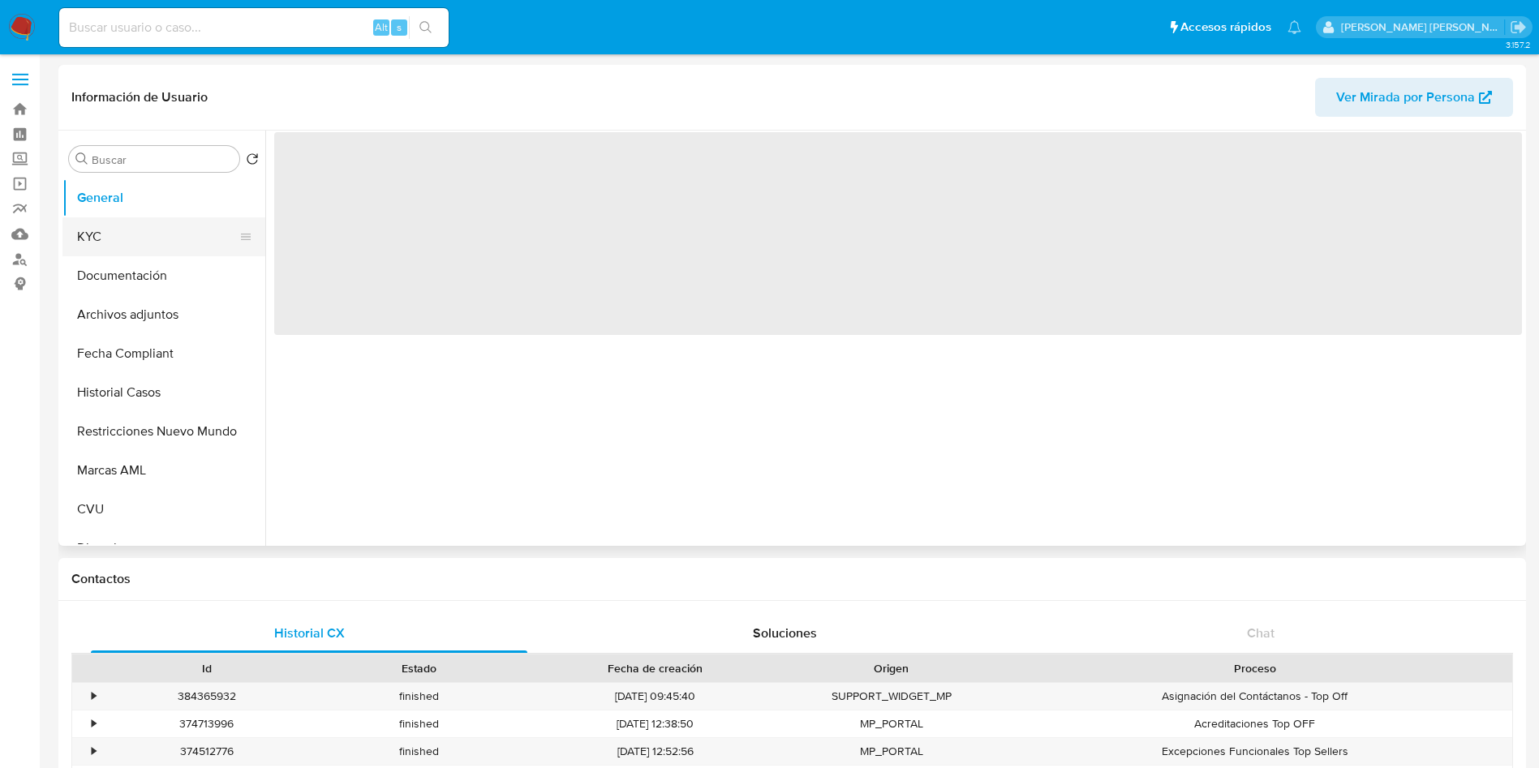
click at [167, 237] on button "KYC" at bounding box center [157, 236] width 190 height 39
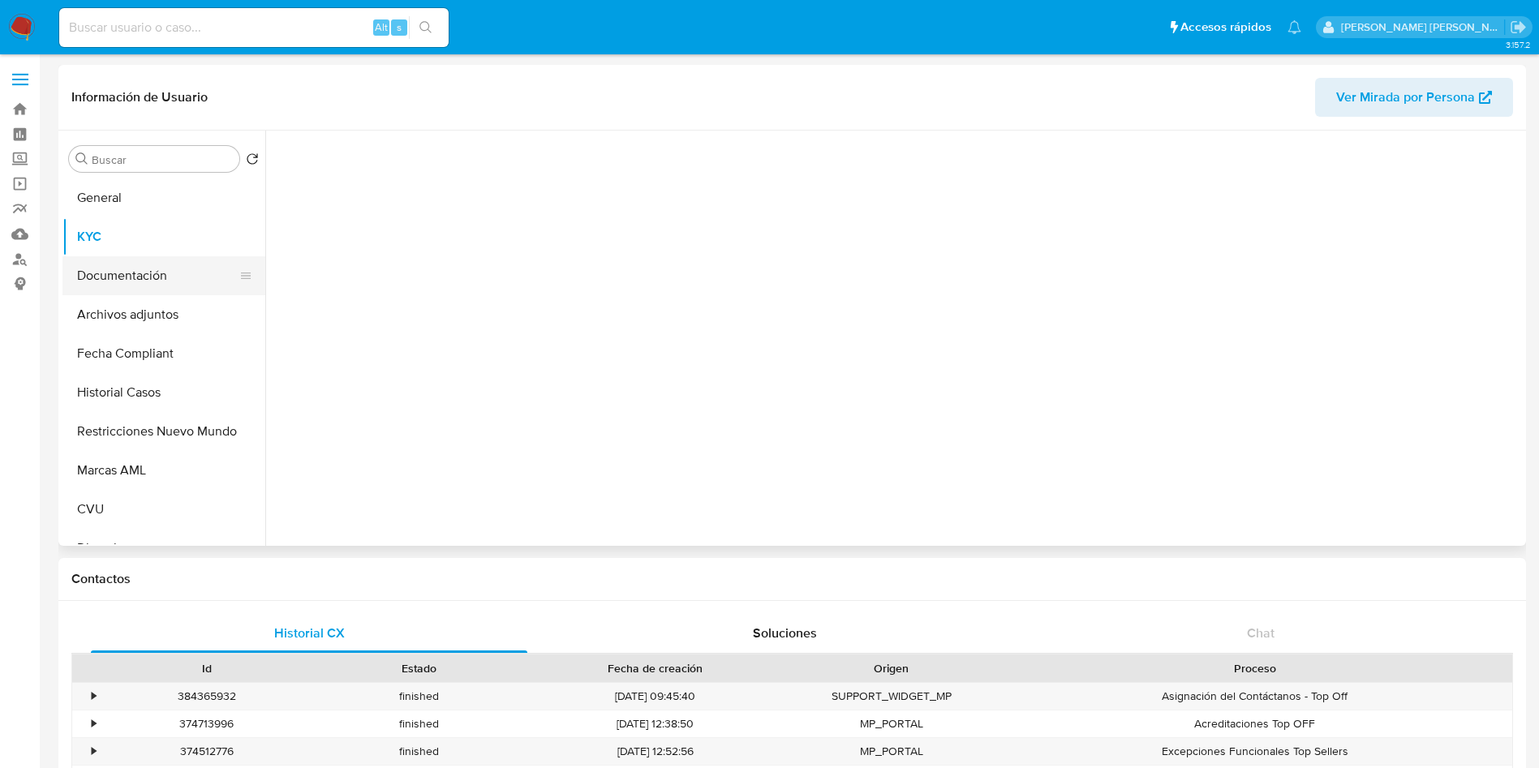
select select "10"
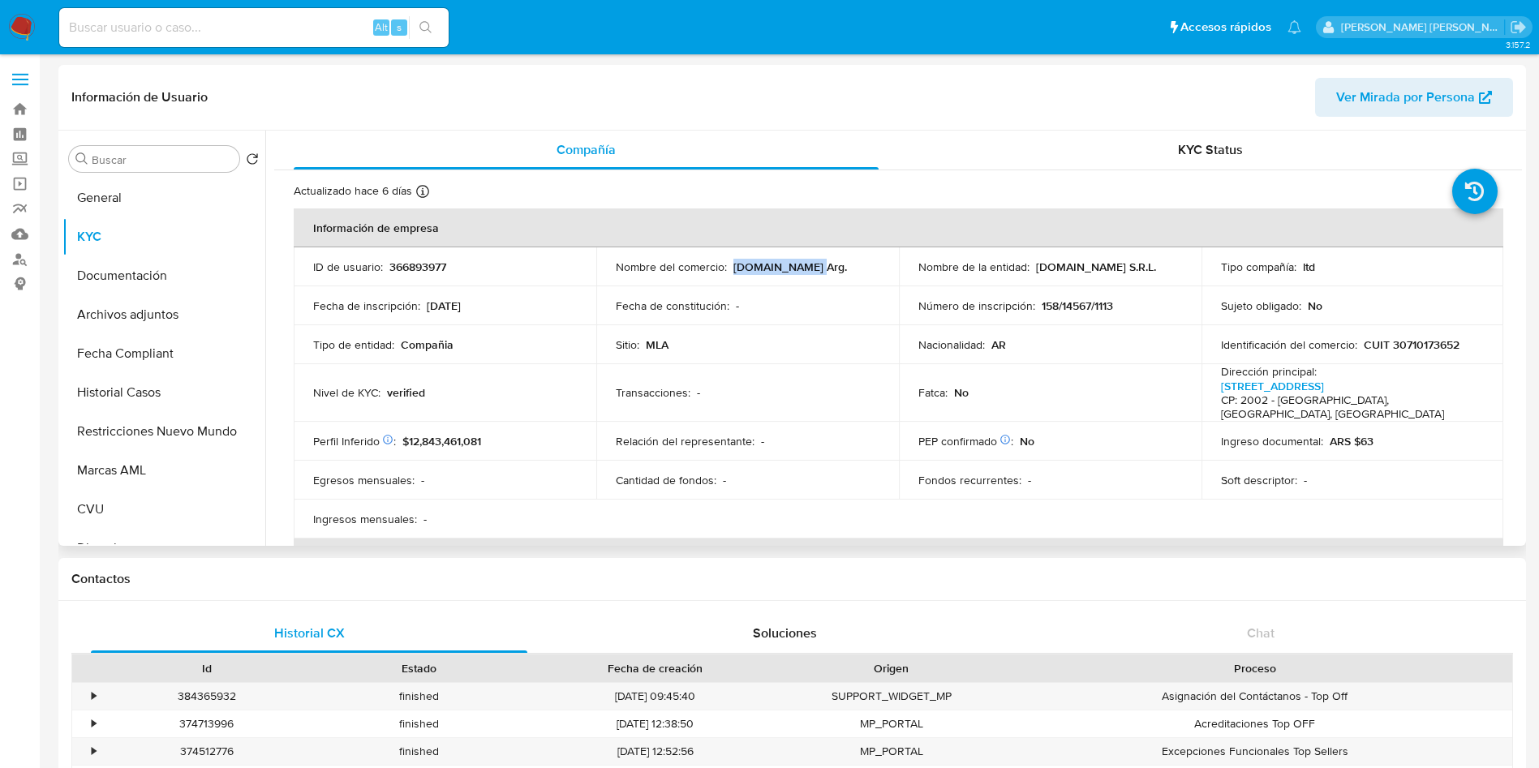
drag, startPoint x: 818, startPoint y: 267, endPoint x: 734, endPoint y: 267, distance: 83.5
click at [734, 267] on p "Donweb.com Arg." at bounding box center [790, 267] width 114 height 15
copy p "Donweb.com Arg"
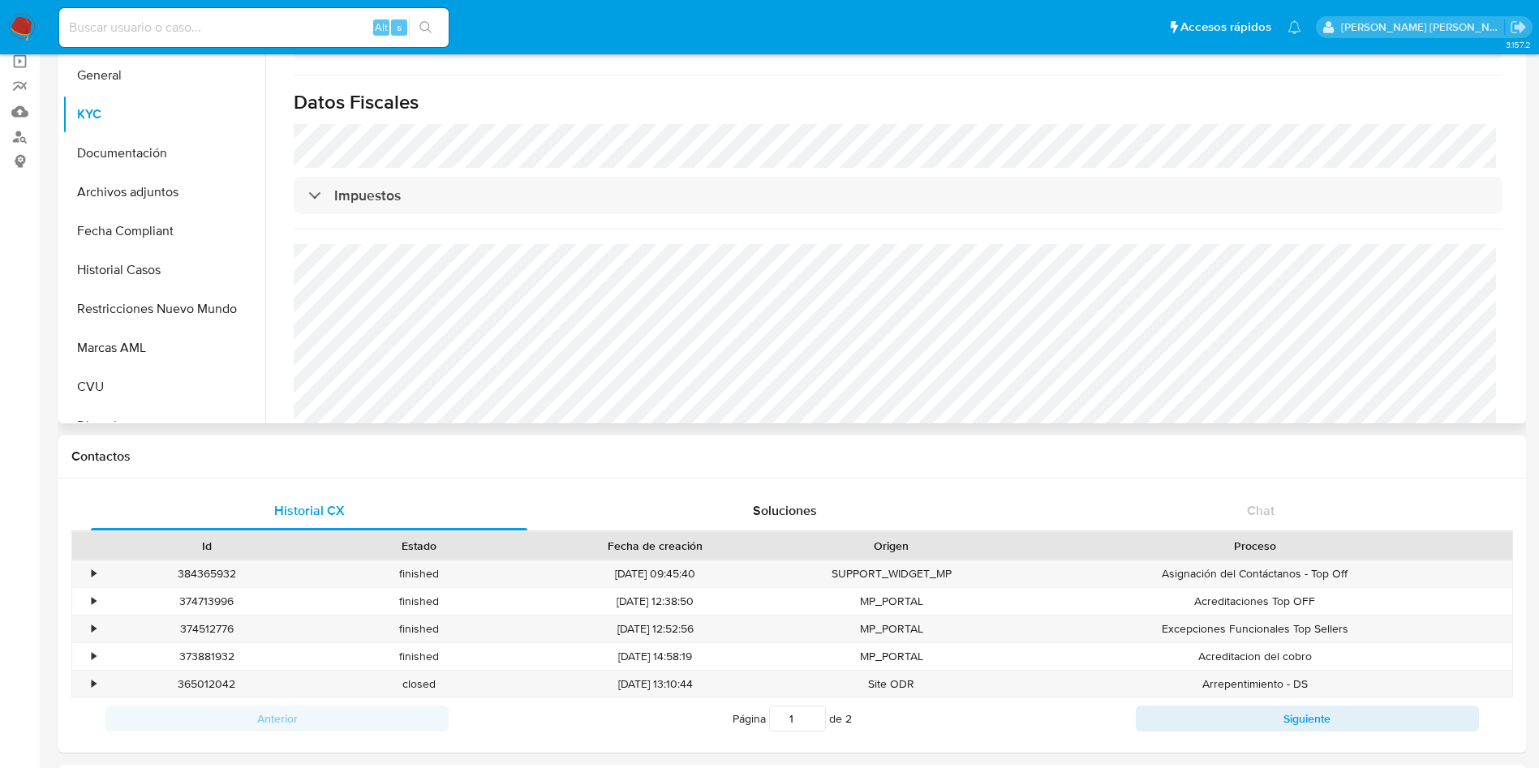
scroll to position [243, 0]
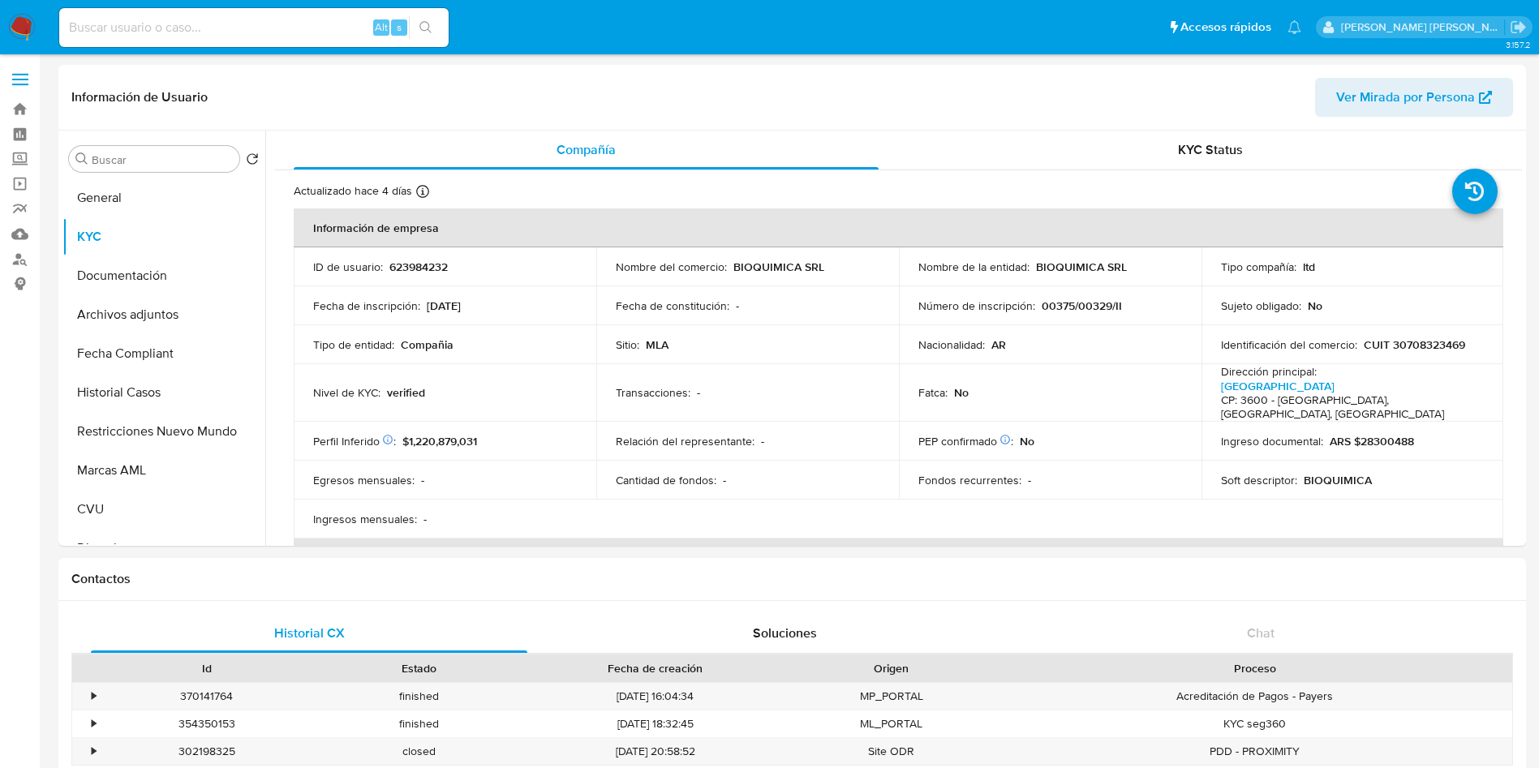
select select "10"
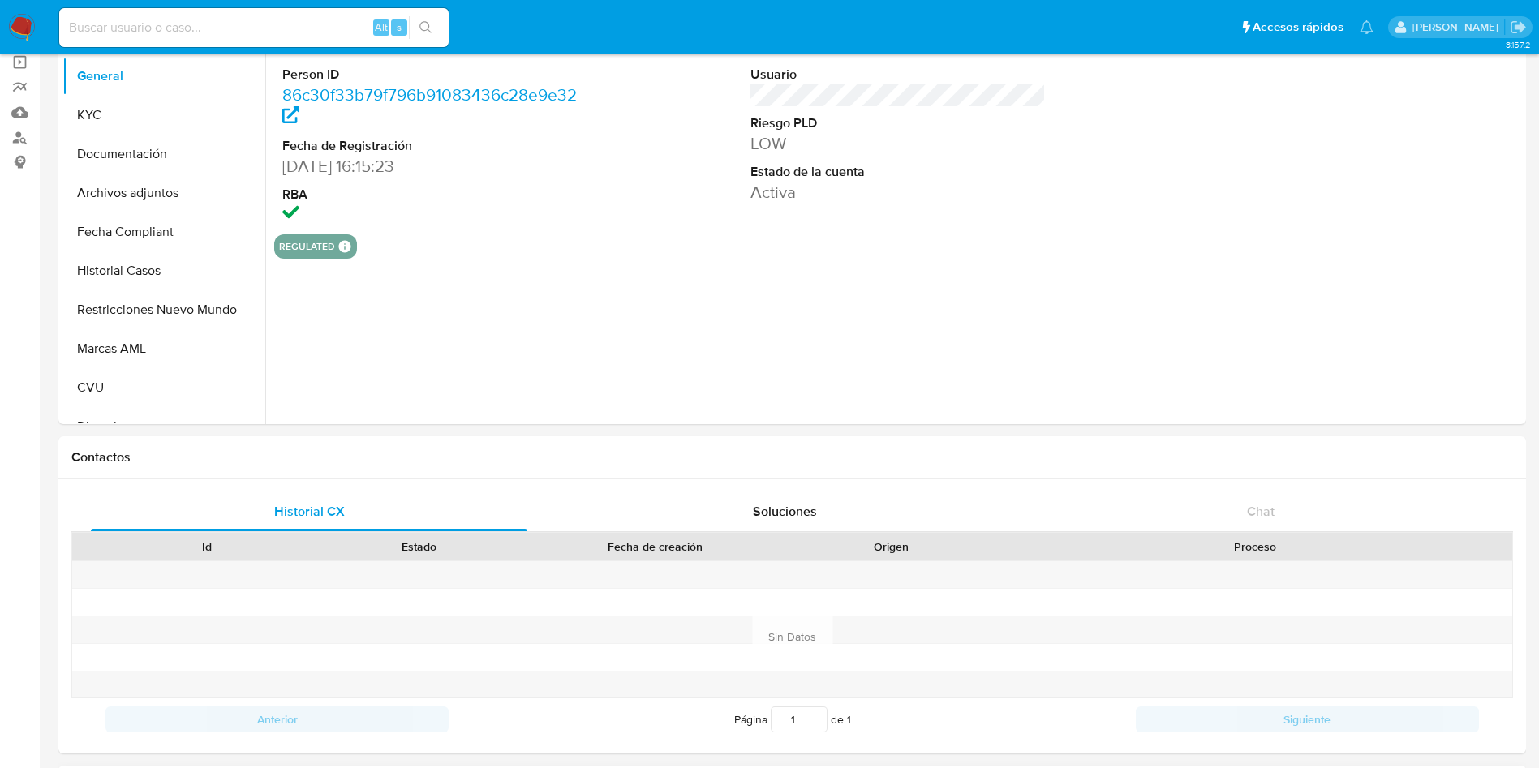
select select "10"
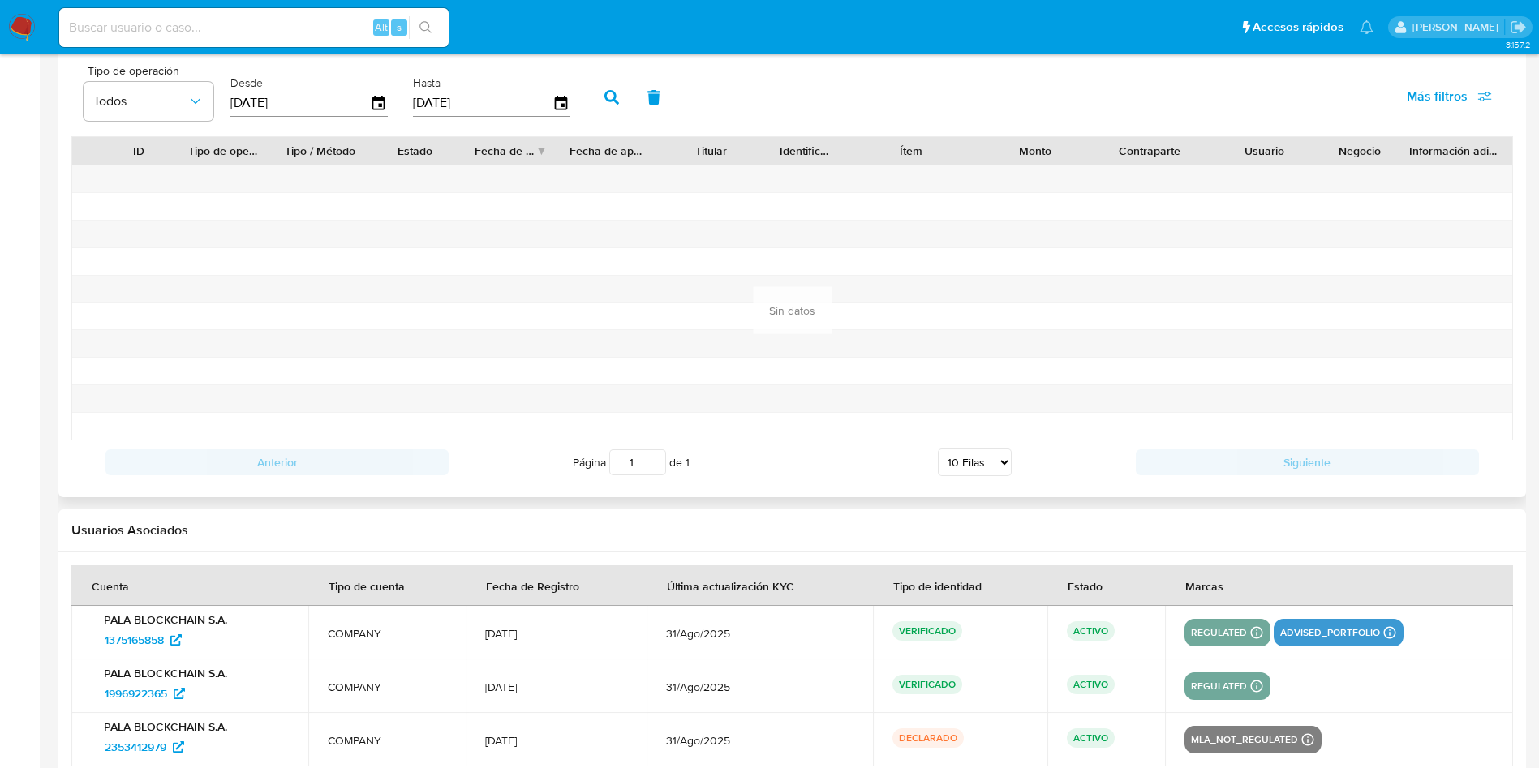
scroll to position [1668, 0]
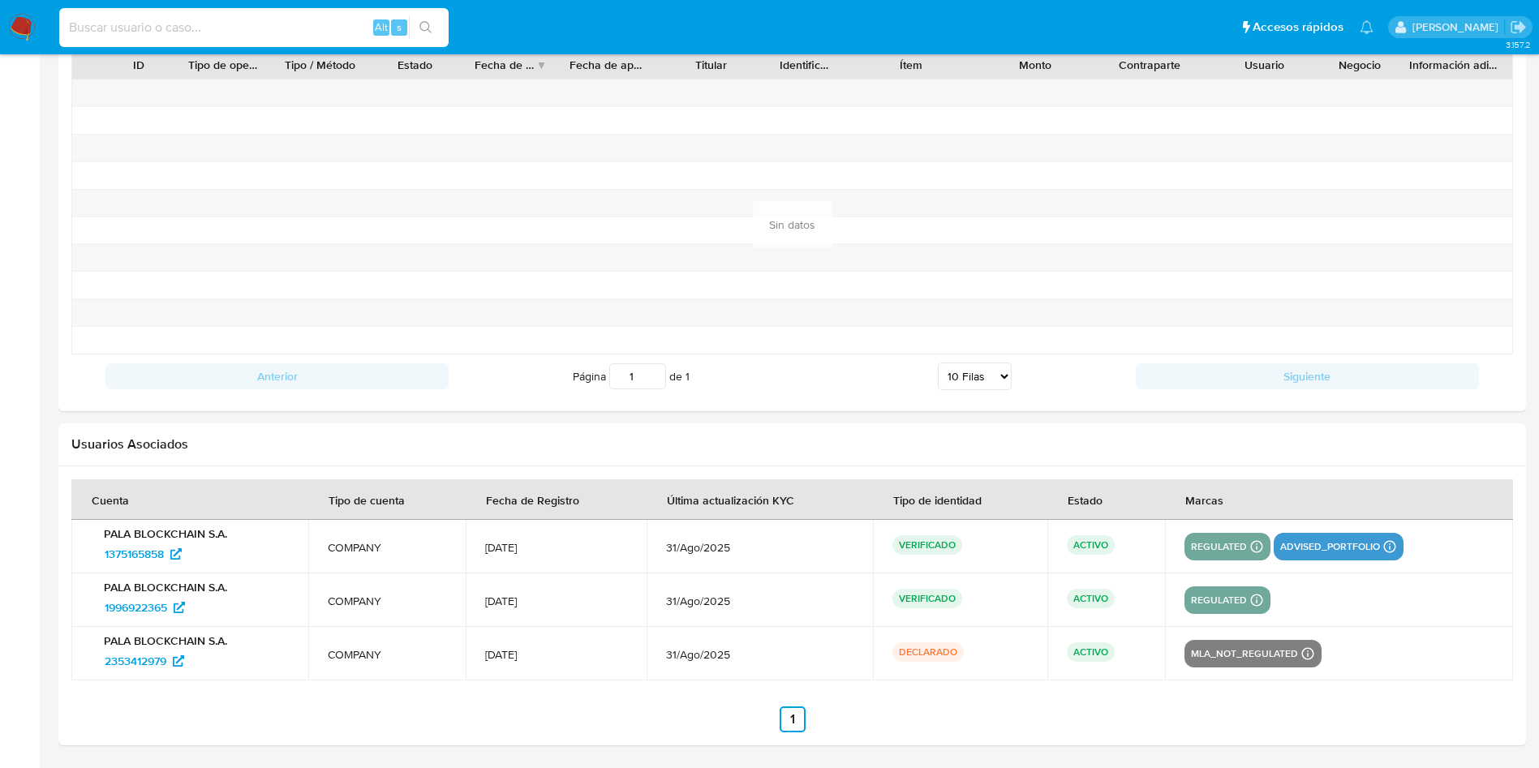
drag, startPoint x: 254, startPoint y: 32, endPoint x: 261, endPoint y: 21, distance: 13.5
click at [255, 30] on input at bounding box center [253, 27] width 389 height 21
paste input "2353412979"
type input "2353412979"
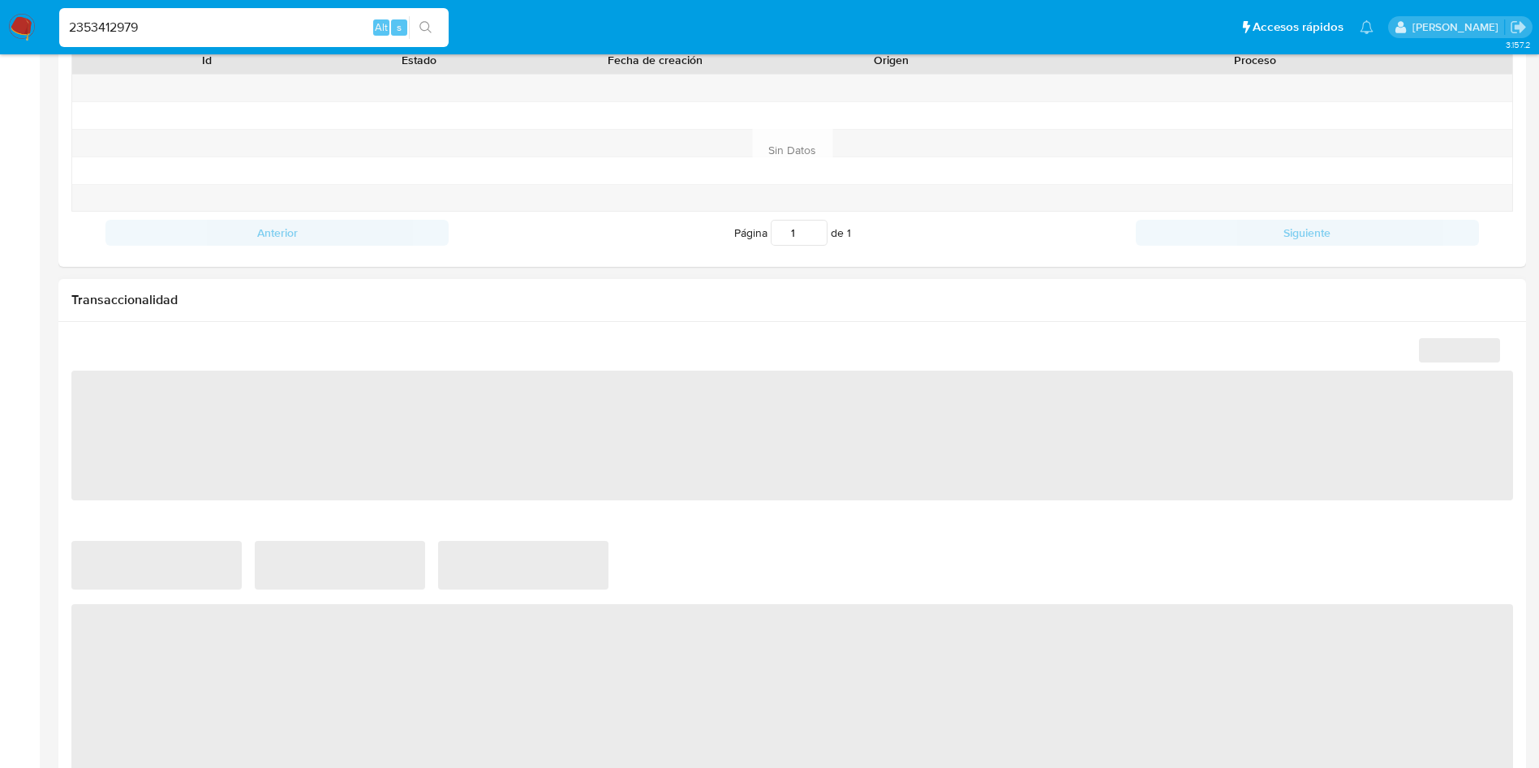
select select "10"
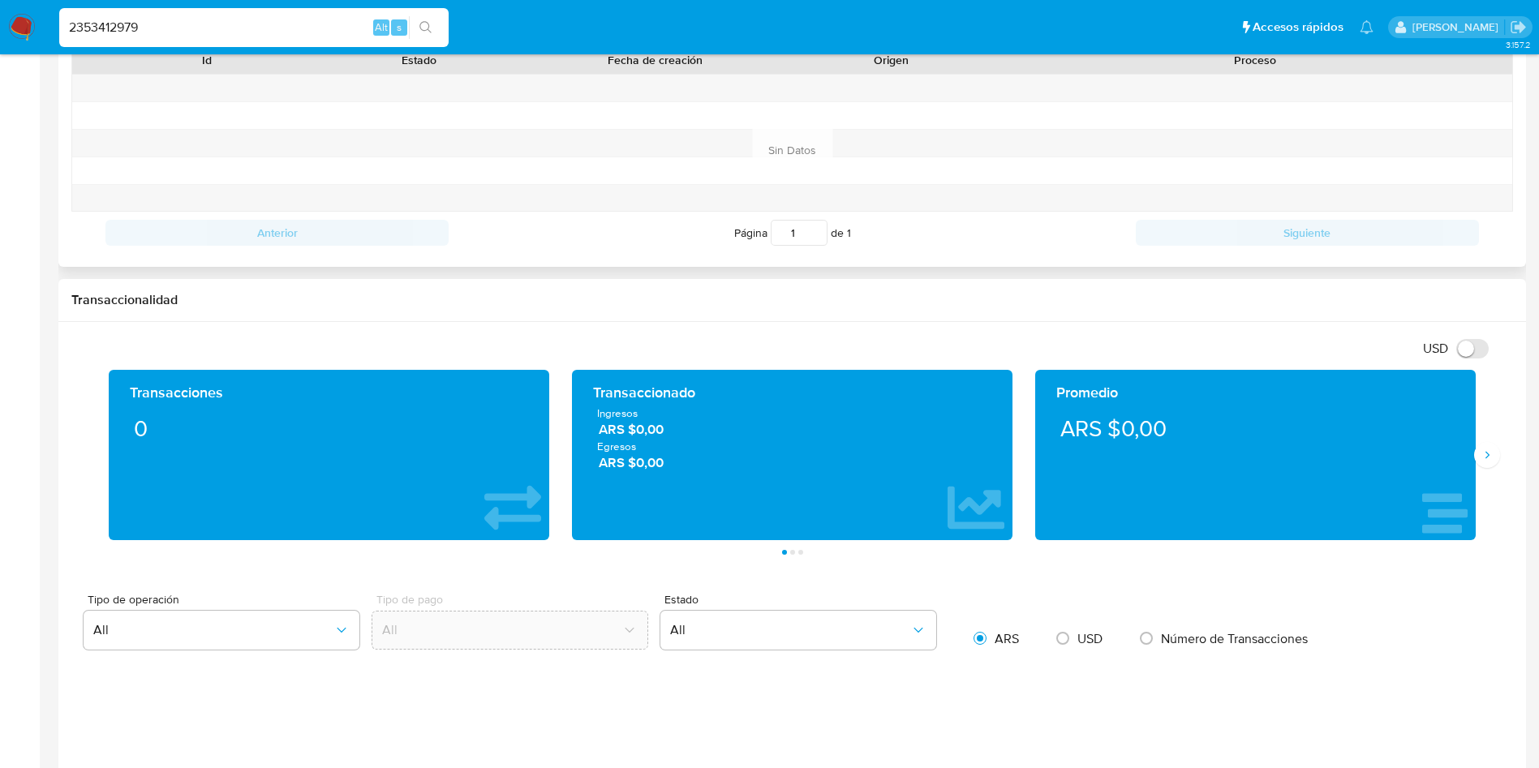
scroll to position [1217, 0]
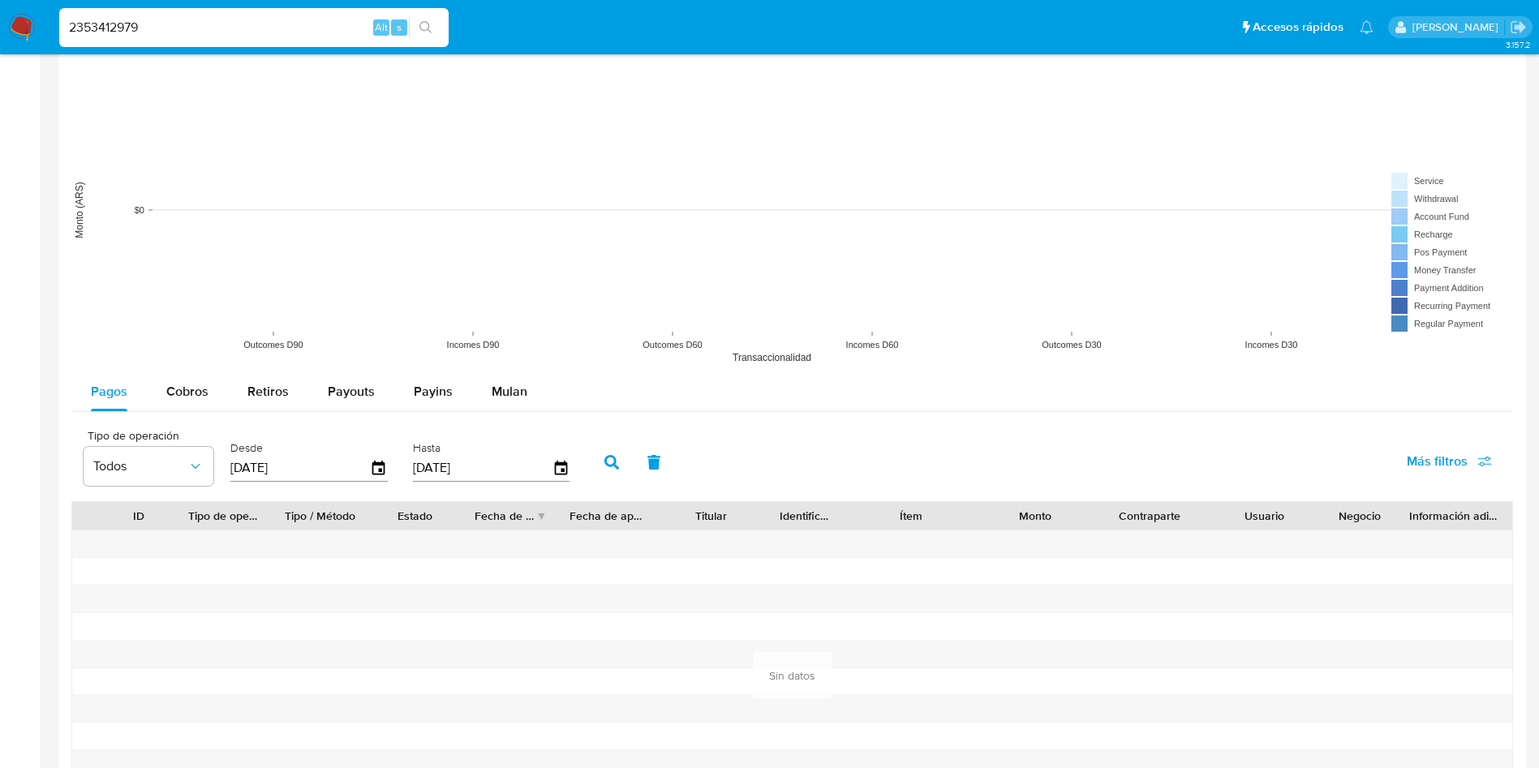
drag, startPoint x: 231, startPoint y: 33, endPoint x: 0, endPoint y: 24, distance: 231.3
click at [0, 24] on nav "Pausado Ver notificaciones 2353412979 Alt s Accesos rápidos Presiona las siguie…" at bounding box center [769, 27] width 1539 height 54
paste input "1375165858"
type input "1375165858"
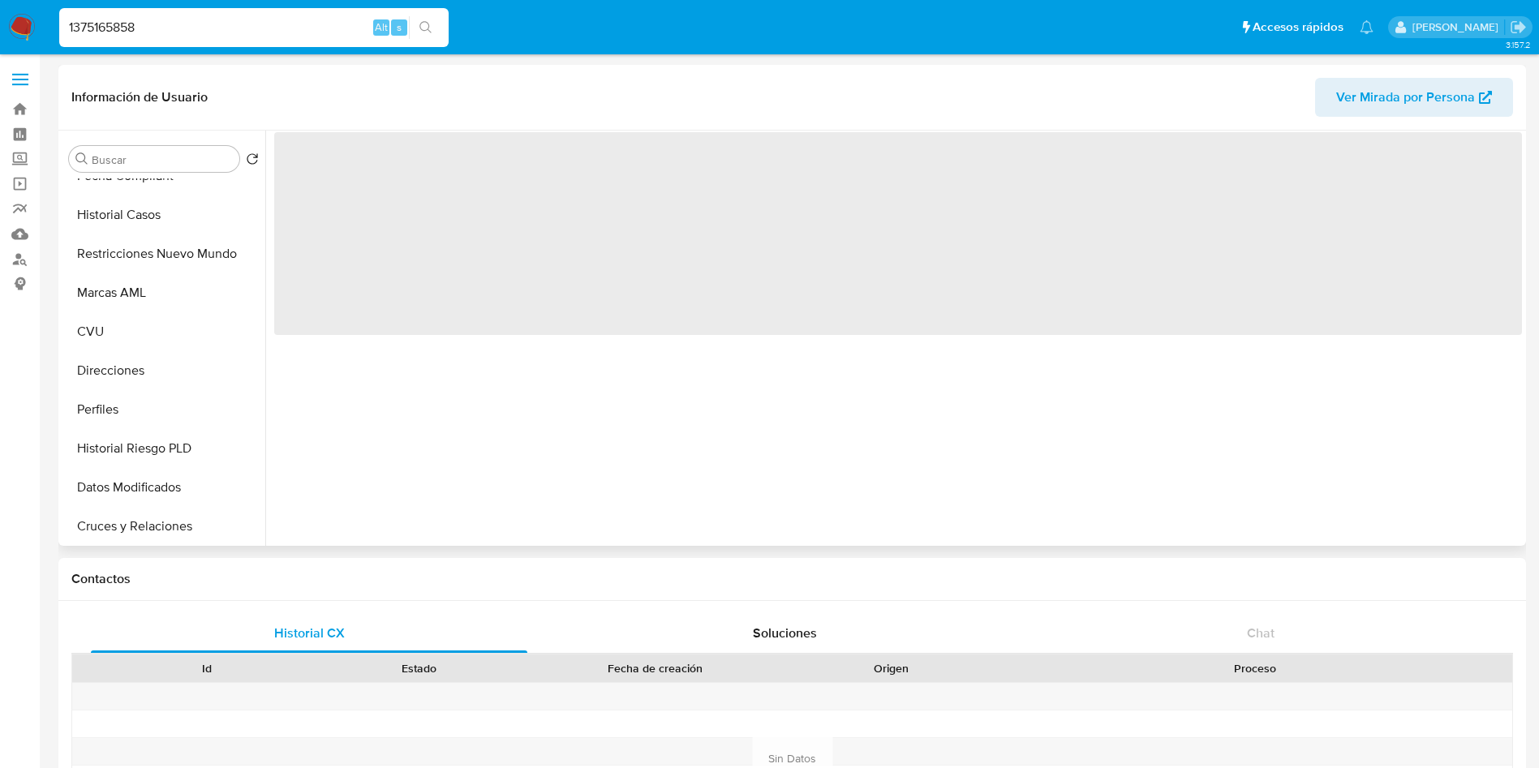
scroll to position [487, 0]
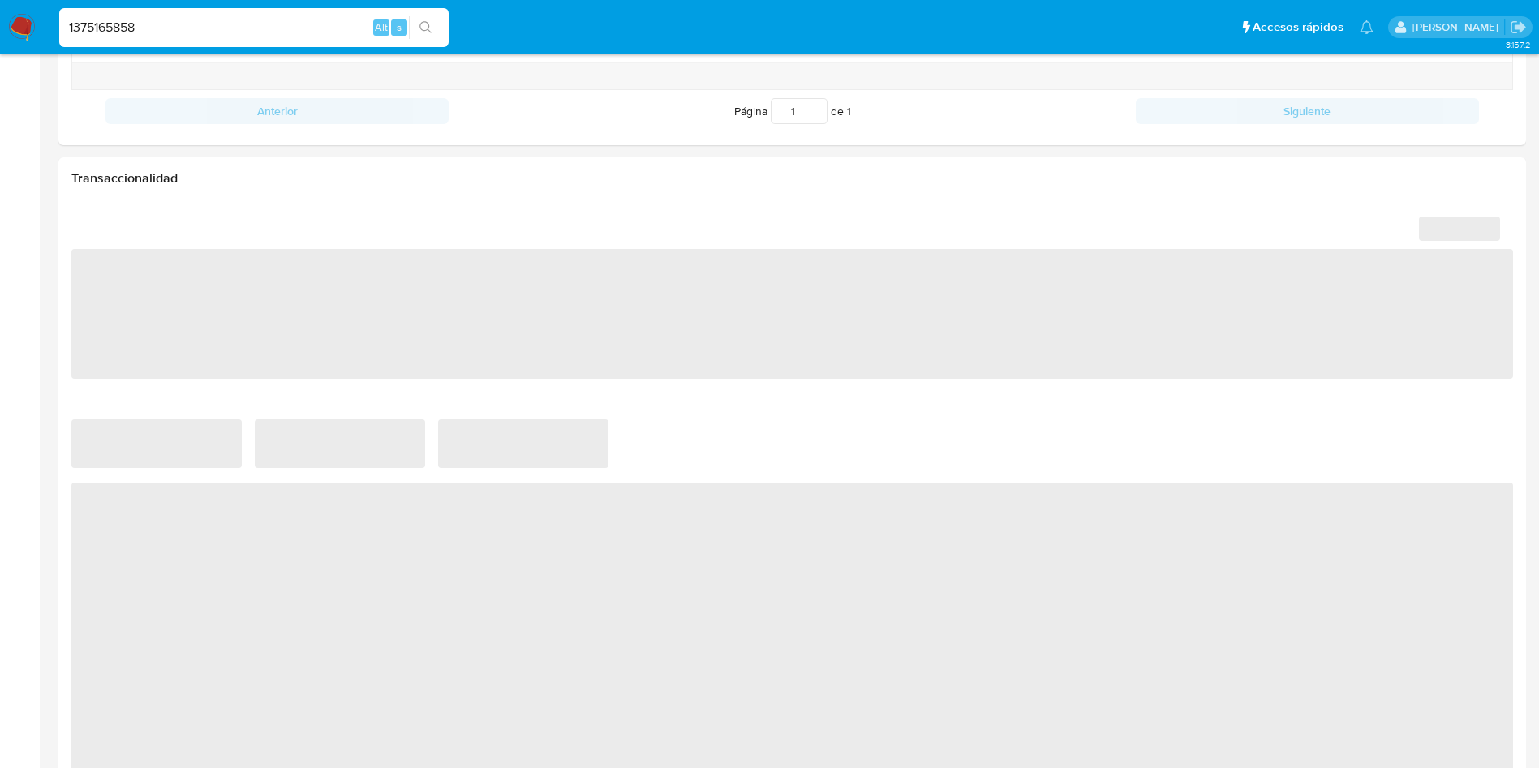
select select "10"
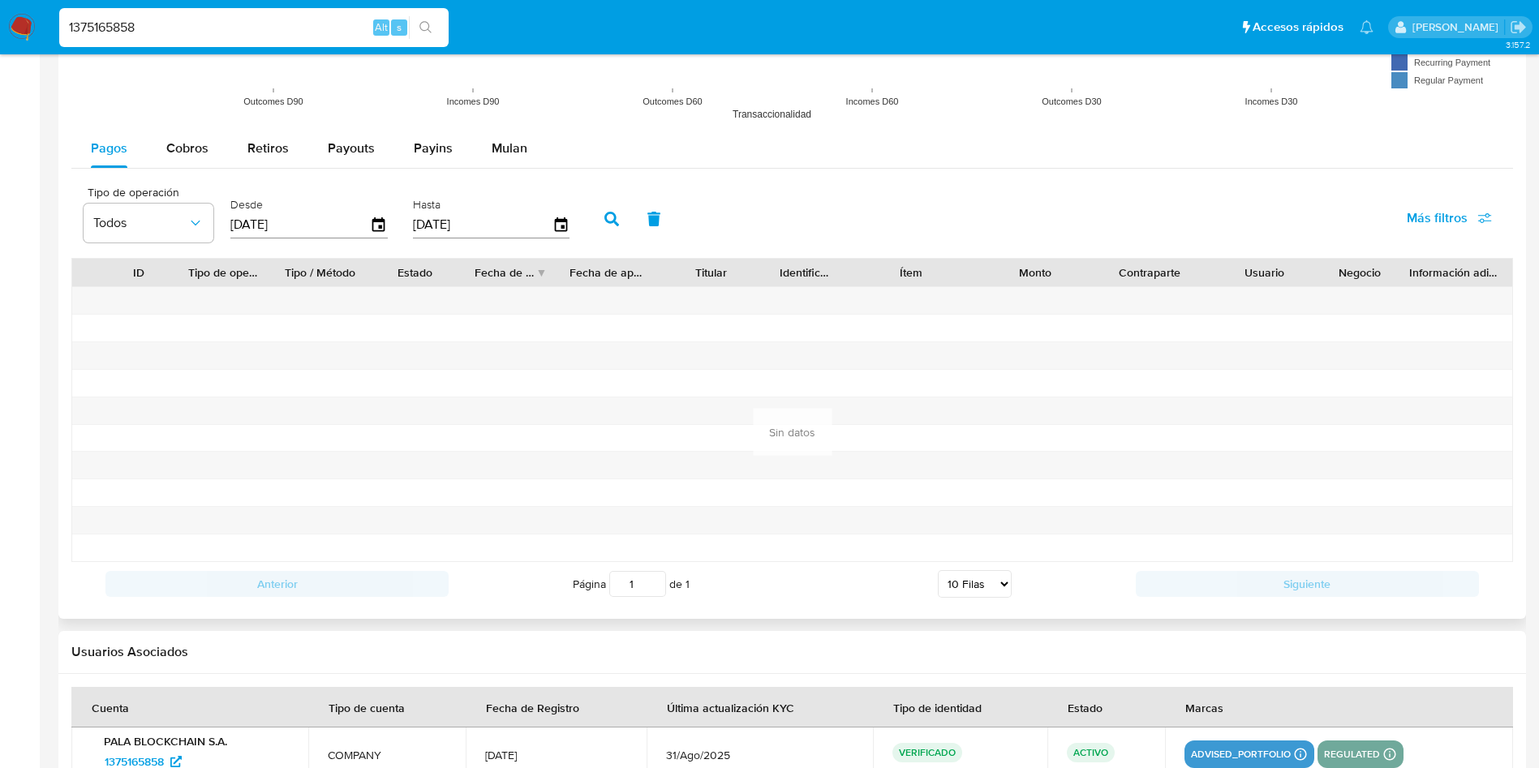
scroll to position [730, 0]
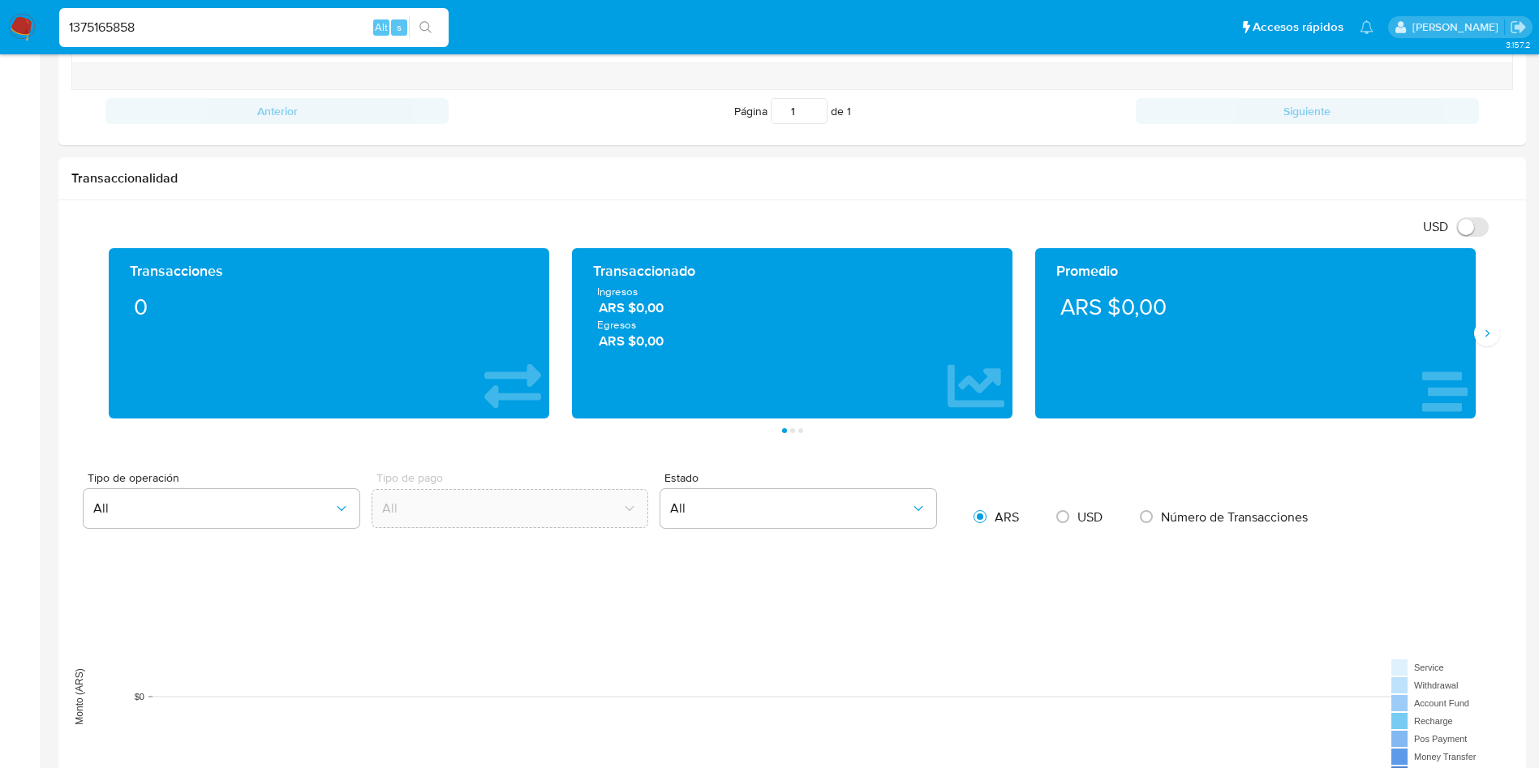
drag, startPoint x: 195, startPoint y: 31, endPoint x: 22, endPoint y: 10, distance: 174.0
click at [0, 27] on nav "Pausado Ver notificaciones 1375165858 Alt s Accesos rápidos Presiona las siguie…" at bounding box center [769, 27] width 1539 height 54
paste input "2520889932"
type input "2520889932"
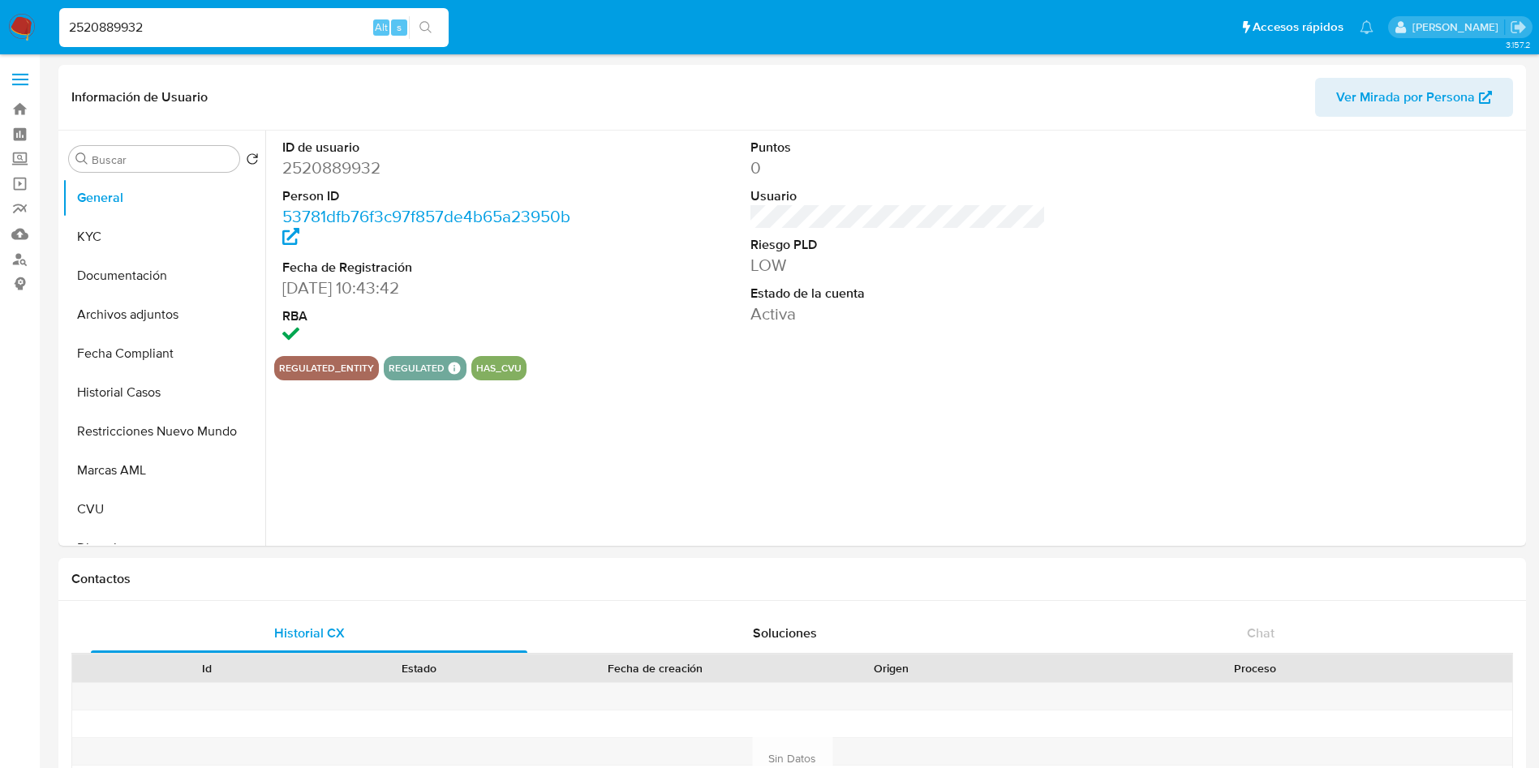
select select "10"
click at [117, 243] on button "KYC" at bounding box center [157, 236] width 190 height 39
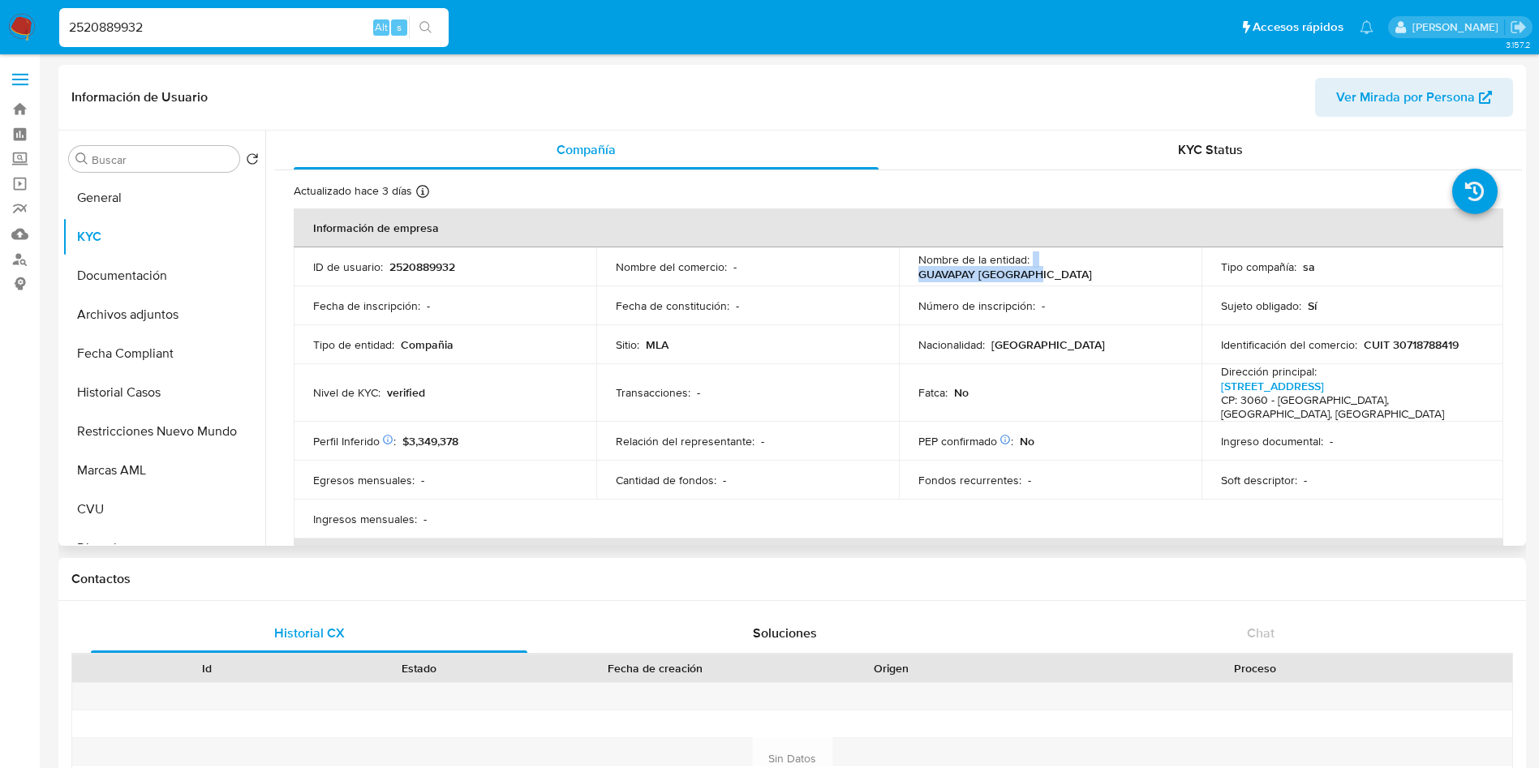
drag, startPoint x: 1162, startPoint y: 274, endPoint x: 1029, endPoint y: 276, distance: 133.0
click at [1029, 276] on td "Nombre de la entidad : GUAVAPAY ARGENTINA" at bounding box center [1050, 266] width 303 height 39
copy div "GUAVAPAY [GEOGRAPHIC_DATA]"
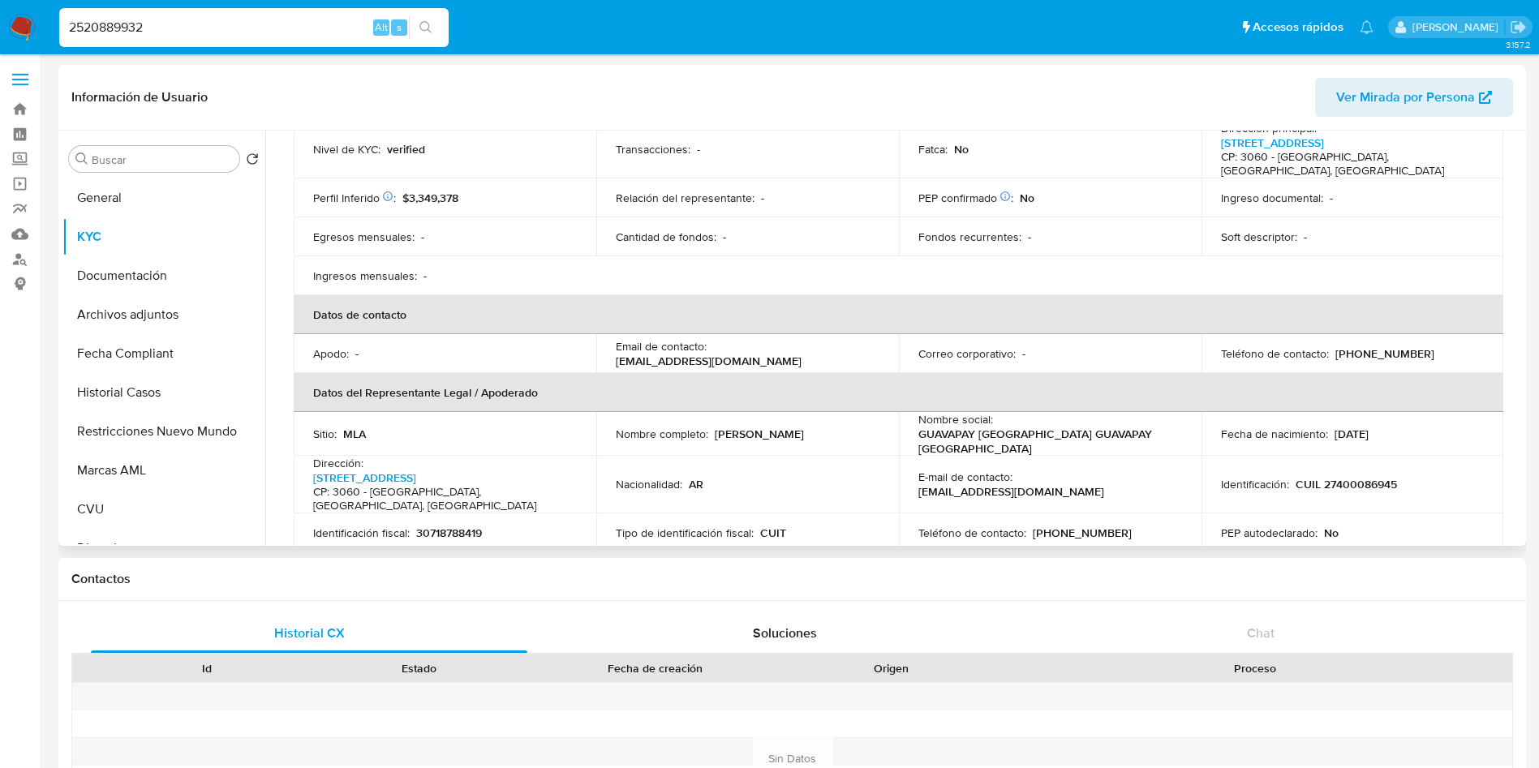
drag, startPoint x: 814, startPoint y: 347, endPoint x: 607, endPoint y: 346, distance: 207.7
click at [607, 346] on td "Email de contacto : [EMAIL_ADDRESS][DOMAIN_NAME]" at bounding box center [747, 353] width 303 height 39
copy p "[EMAIL_ADDRESS][DOMAIN_NAME]"
